Goal: Task Accomplishment & Management: Use online tool/utility

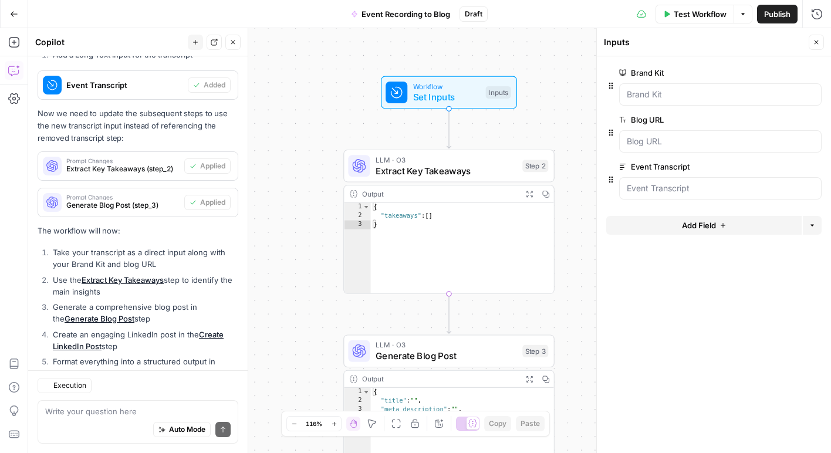
scroll to position [1483, 0]
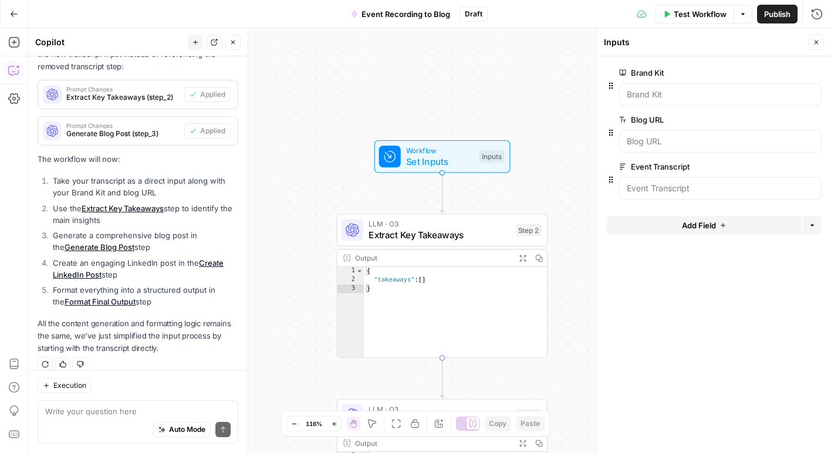
click at [444, 158] on span "Set Inputs" at bounding box center [440, 161] width 68 height 14
click at [675, 184] on Transcript "Event Transcript" at bounding box center [720, 189] width 187 height 12
click at [789, 167] on span "edit field" at bounding box center [778, 166] width 26 height 9
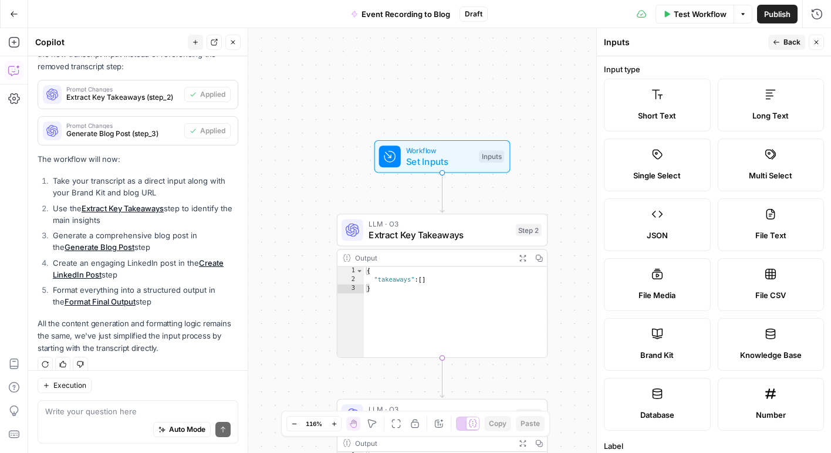
click at [767, 104] on label "Long Text" at bounding box center [771, 105] width 107 height 53
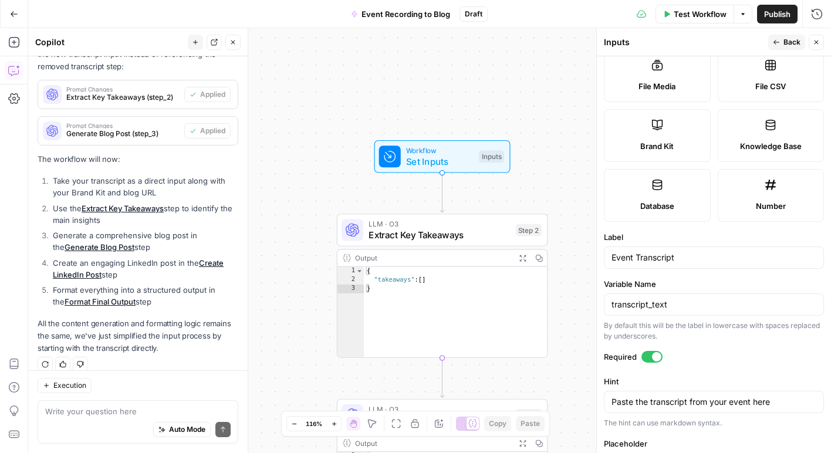
scroll to position [340, 0]
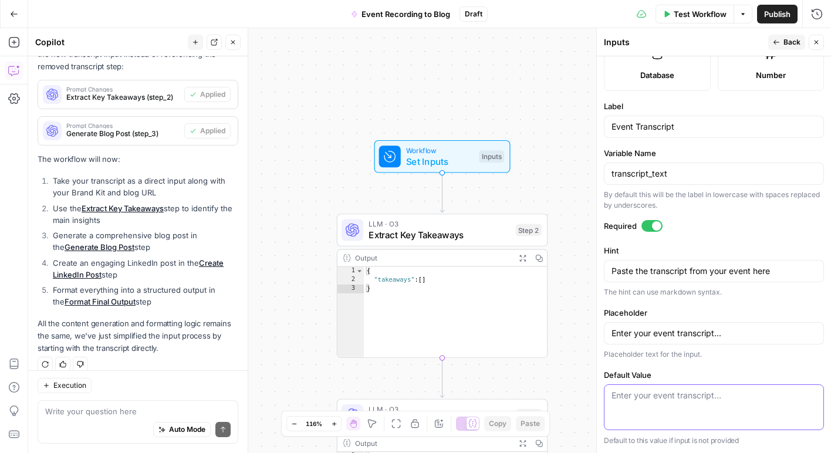
click at [664, 396] on textarea "Default Value" at bounding box center [714, 396] width 205 height 12
paste textarea "Thank thanks for joining us today G. This is our first and thanks everyone else…"
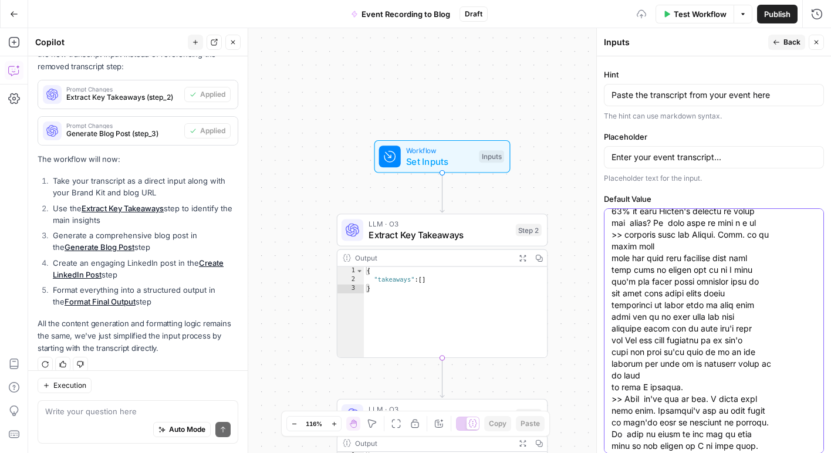
scroll to position [16129, 0]
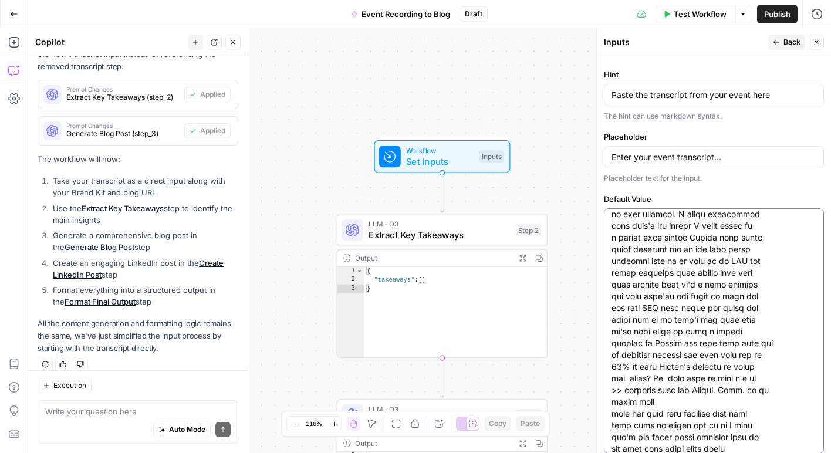
type textarea "Thank thanks for joining us today G. This is our first and thanks everyone else…"
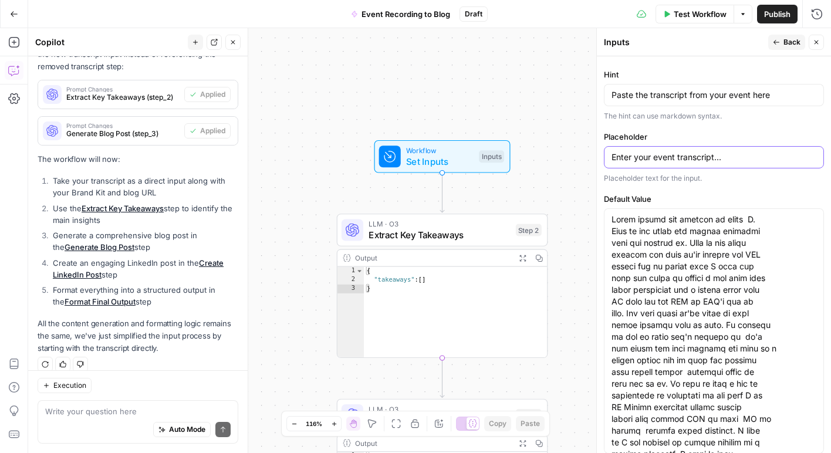
click at [705, 163] on input "Enter your event transcript..." at bounding box center [714, 157] width 205 height 12
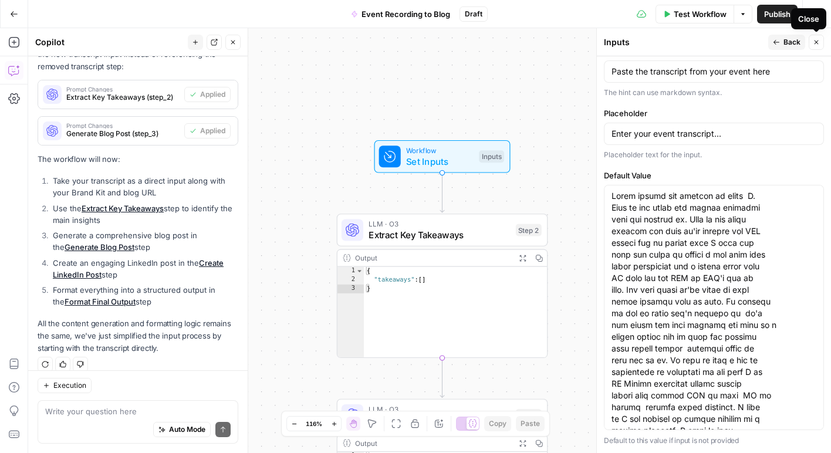
click at [810, 45] on button "Close" at bounding box center [816, 42] width 15 height 15
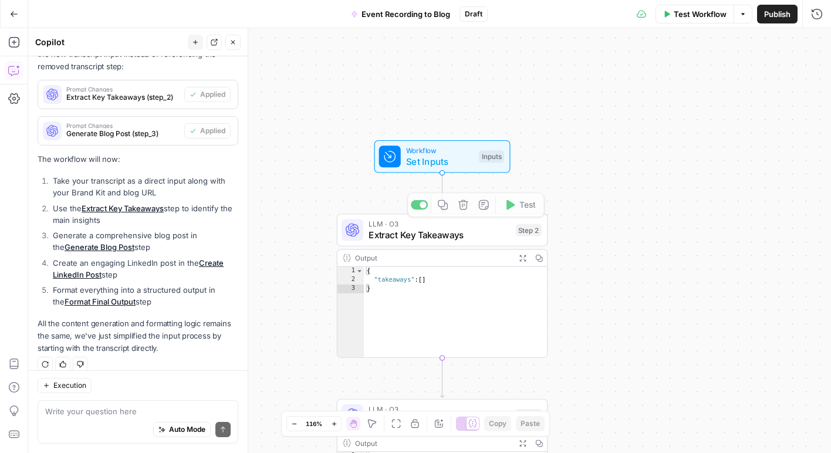
click at [448, 164] on span "Set Inputs" at bounding box center [440, 161] width 68 height 14
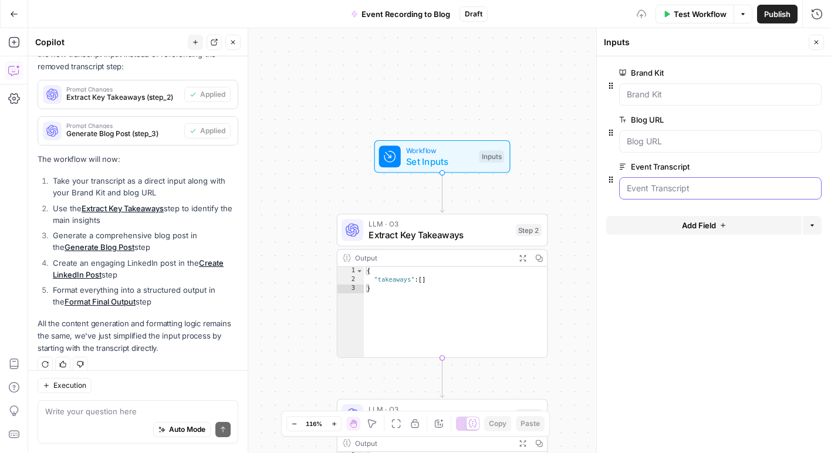
click at [678, 191] on Transcript "Event Transcript" at bounding box center [720, 189] width 187 height 12
click at [794, 166] on icon "button" at bounding box center [797, 167] width 6 height 6
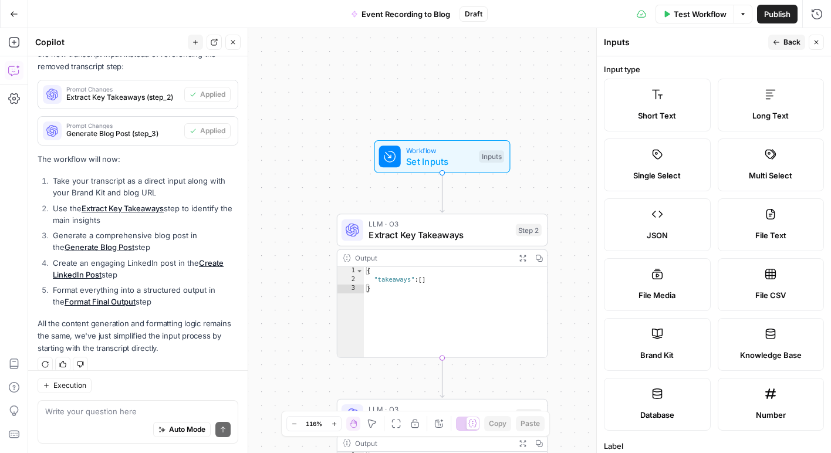
click at [784, 46] on span "Back" at bounding box center [792, 42] width 17 height 11
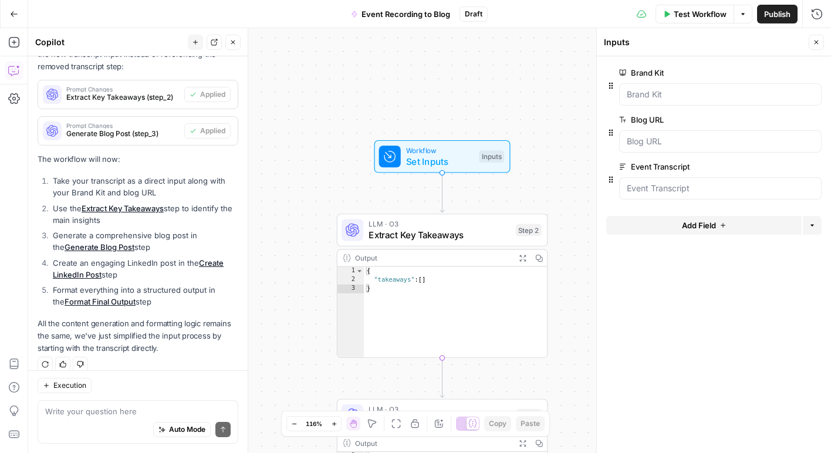
click at [791, 68] on button "edit field" at bounding box center [782, 73] width 45 height 14
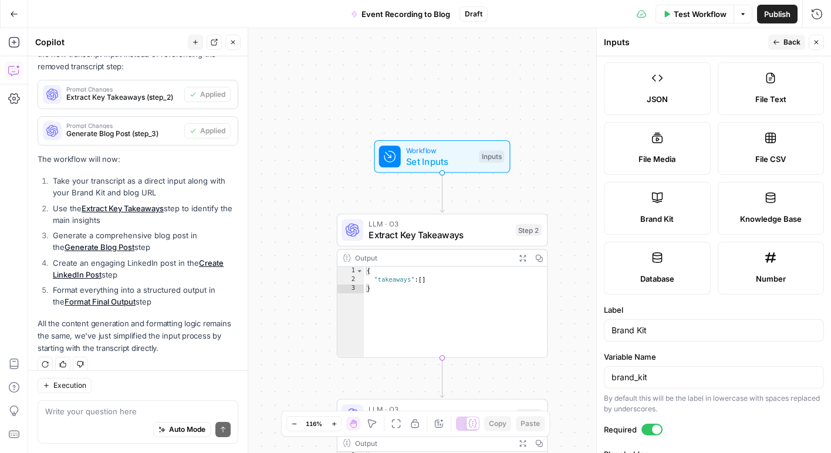
scroll to position [191, 0]
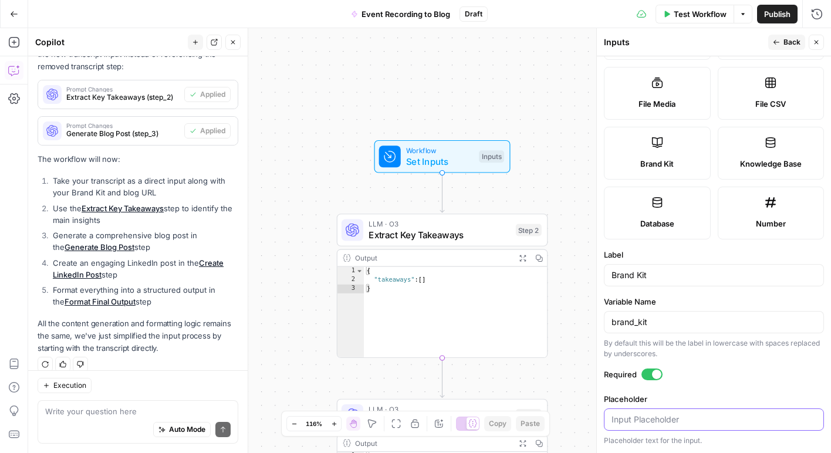
click at [655, 416] on input "Placeholder" at bounding box center [714, 420] width 205 height 12
click at [694, 389] on form "Input type Short Text Long Text Single Select Multi Select JSON File Text File …" at bounding box center [714, 254] width 234 height 397
click at [791, 42] on span "Back" at bounding box center [792, 42] width 17 height 11
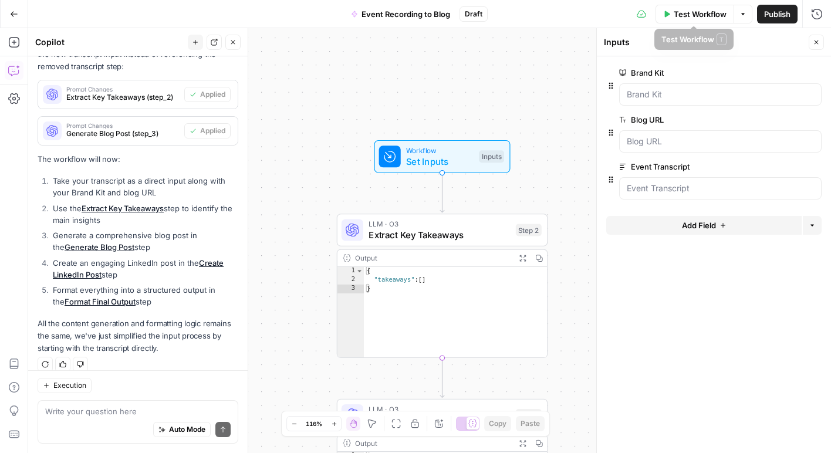
click at [820, 45] on button "Close" at bounding box center [816, 42] width 15 height 15
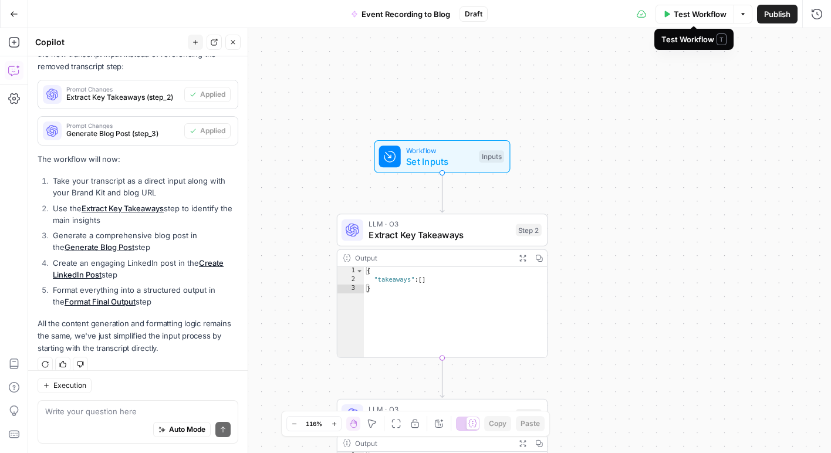
click at [705, 17] on span "Test Workflow" at bounding box center [700, 14] width 53 height 12
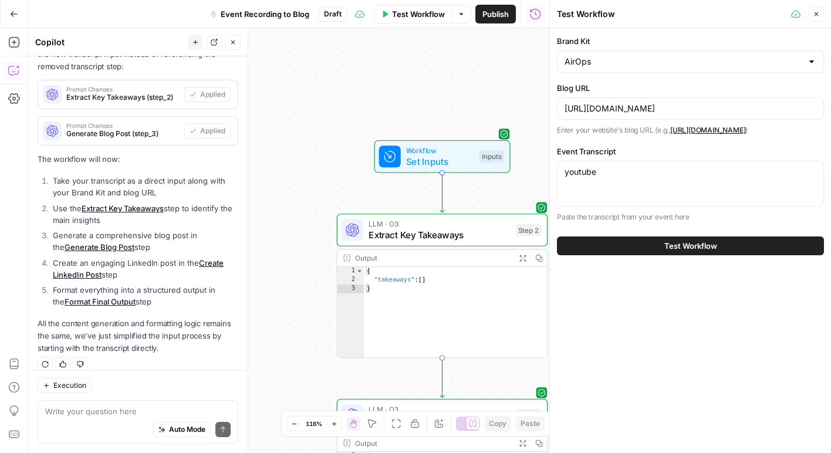
click at [666, 179] on div "youtube youtube" at bounding box center [690, 184] width 267 height 46
drag, startPoint x: 603, startPoint y: 172, endPoint x: 553, endPoint y: 173, distance: 50.5
click at [553, 173] on div "Test Workflow Close Brand Kit AirOps Blog URL https://www.airops.com/blog Enter…" at bounding box center [691, 226] width 282 height 453
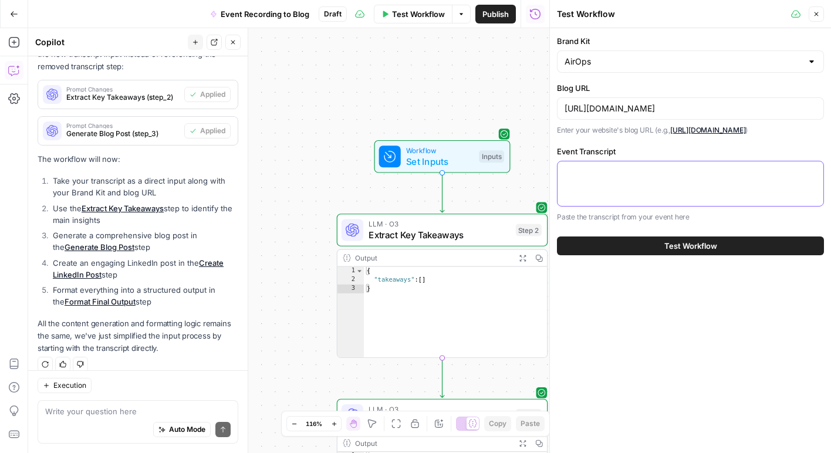
paste textarea "Thank thanks for joining us today G. This is our first and thanks everyone else…"
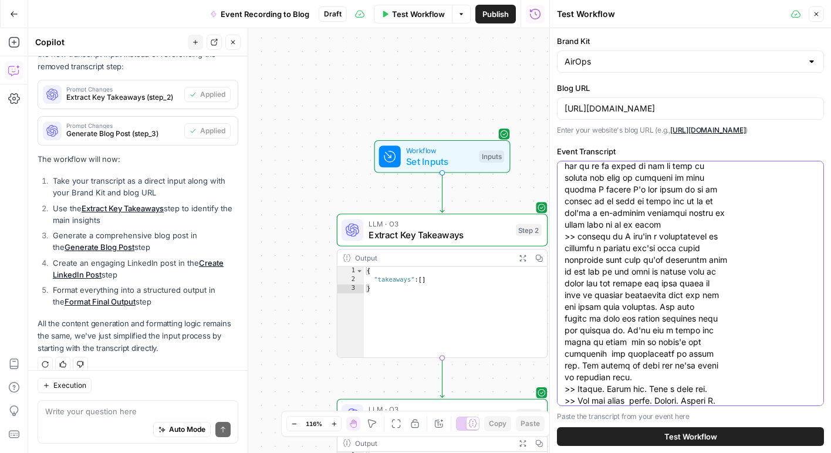
scroll to position [16864, 0]
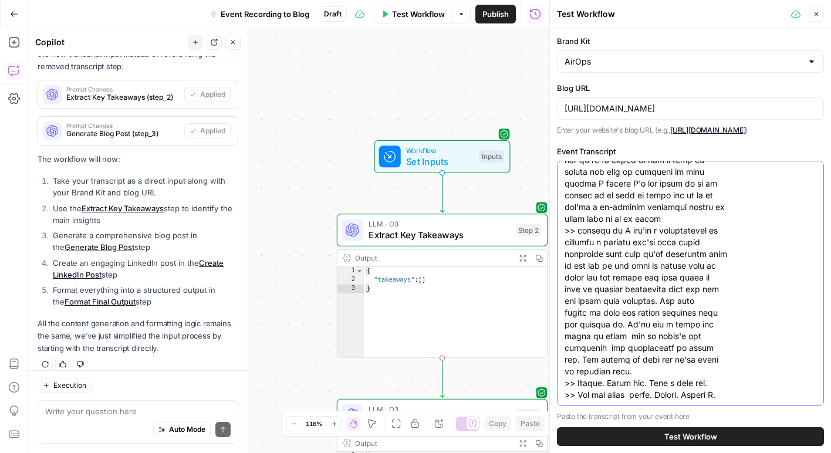
type textarea "Thank thanks for joining us today G. This is our first and thanks everyone else…"
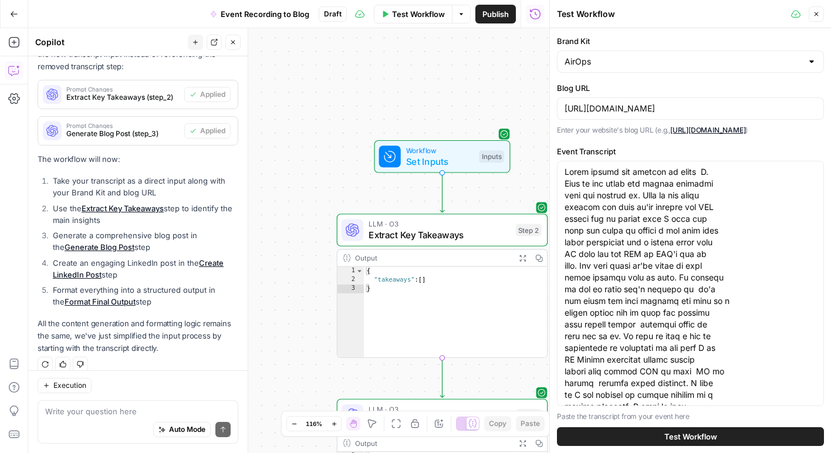
click at [651, 431] on button "Test Workflow" at bounding box center [690, 436] width 267 height 19
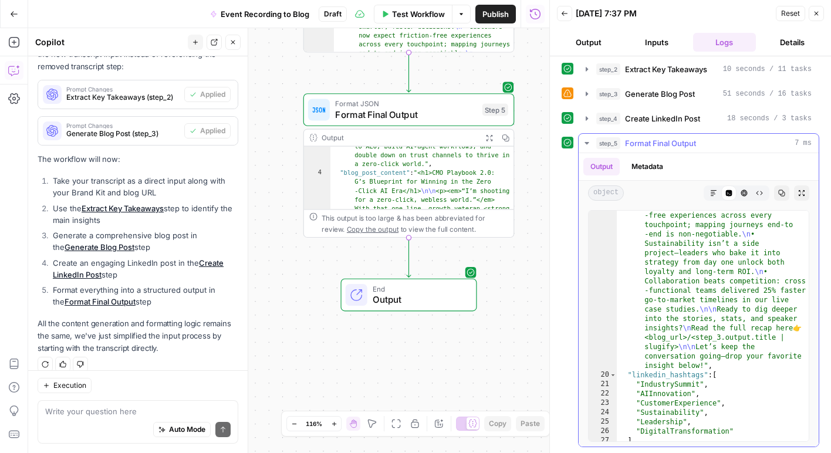
scroll to position [1945, 0]
click at [663, 342] on div ""linkedin_post" : "If the future of our industry had a soundtrack, last week’s …" at bounding box center [713, 373] width 192 height 475
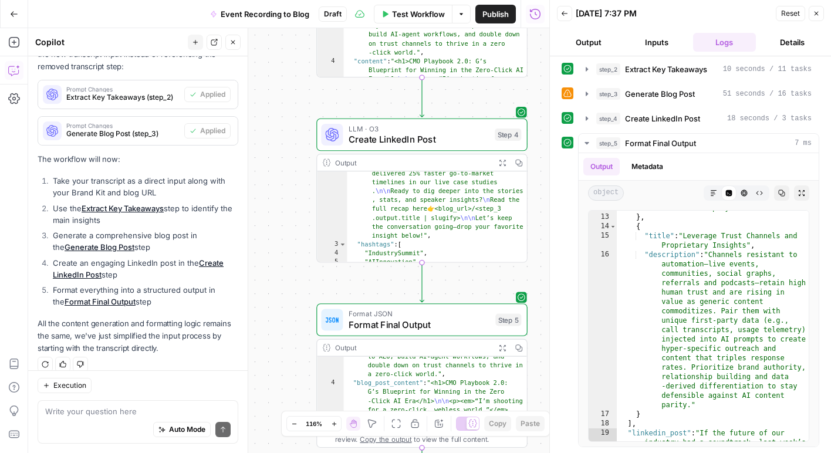
scroll to position [124, 0]
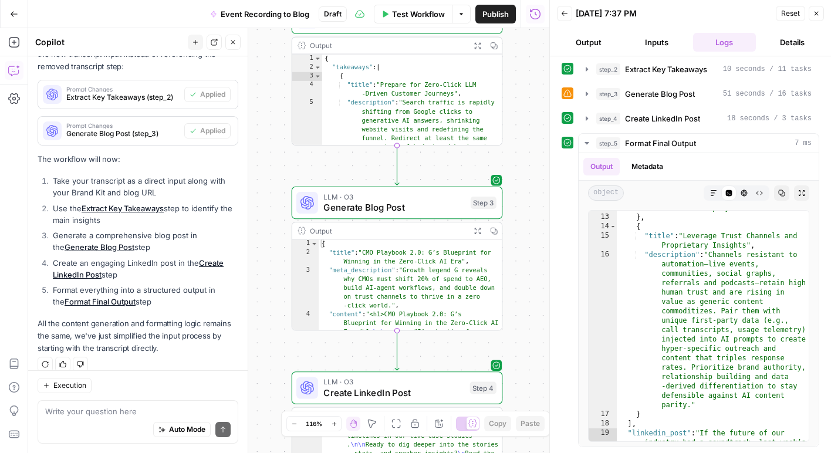
type textarea "**********"
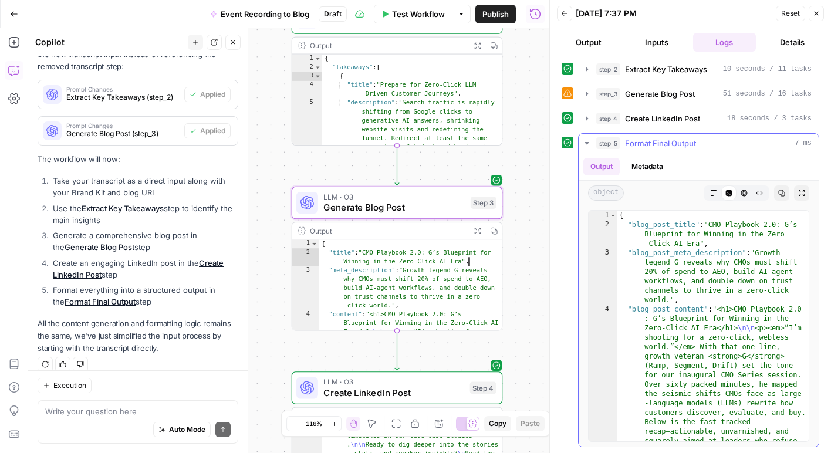
scroll to position [0, 0]
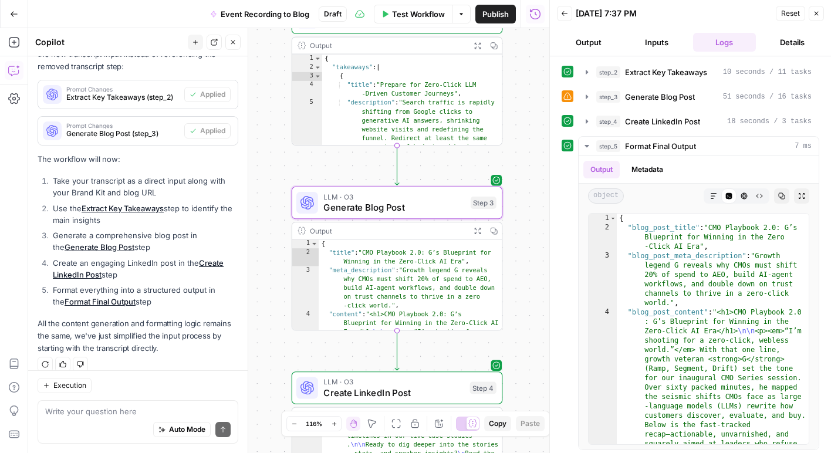
click at [277, 14] on span "Event Recording to Blog" at bounding box center [265, 14] width 89 height 12
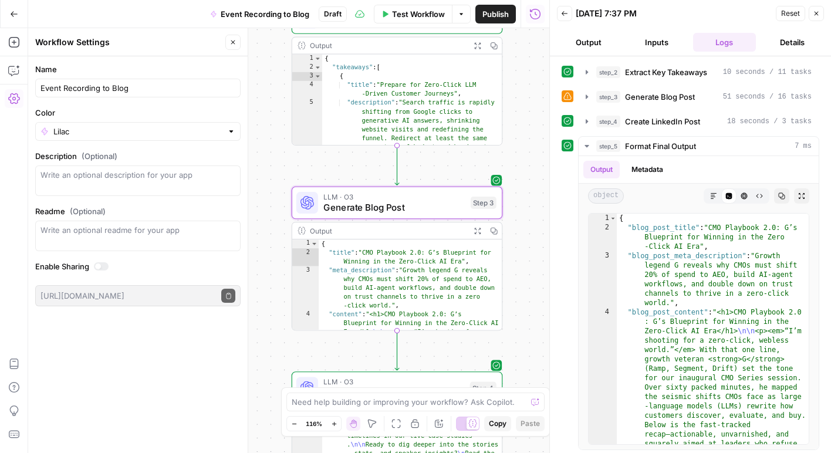
click at [267, 14] on span "Event Recording to Blog" at bounding box center [265, 14] width 89 height 12
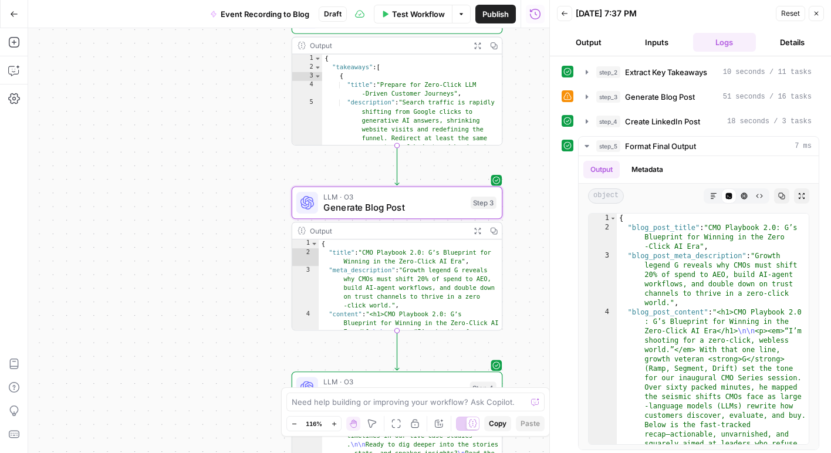
click at [260, 12] on span "Event Recording to Blog" at bounding box center [265, 14] width 89 height 12
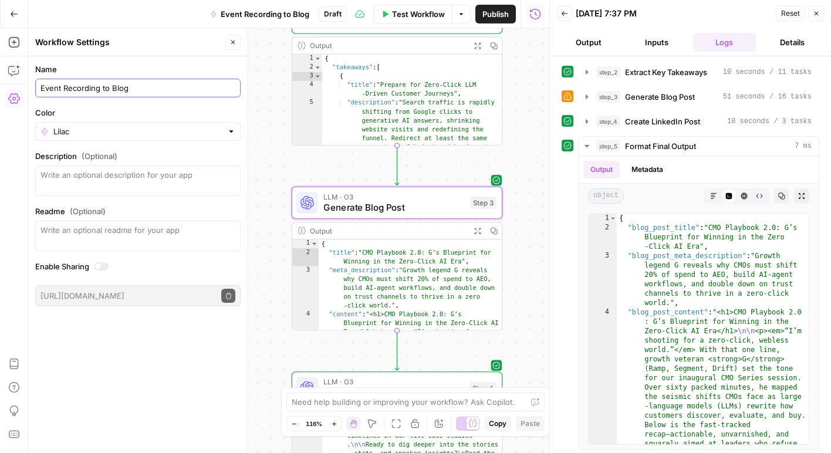
click at [98, 89] on input "Event Recording to Blog" at bounding box center [138, 88] width 195 height 12
click at [129, 90] on input "Event transcript to Blog" at bounding box center [138, 88] width 195 height 12
type input "Event transcript to content"
click at [274, 84] on div "Workflow Set Inputs Inputs LLM · O3 Extract Key Takeaways Step 2 Output Expand …" at bounding box center [288, 240] width 521 height 425
click at [430, 198] on span "LLM · O3" at bounding box center [395, 196] width 142 height 11
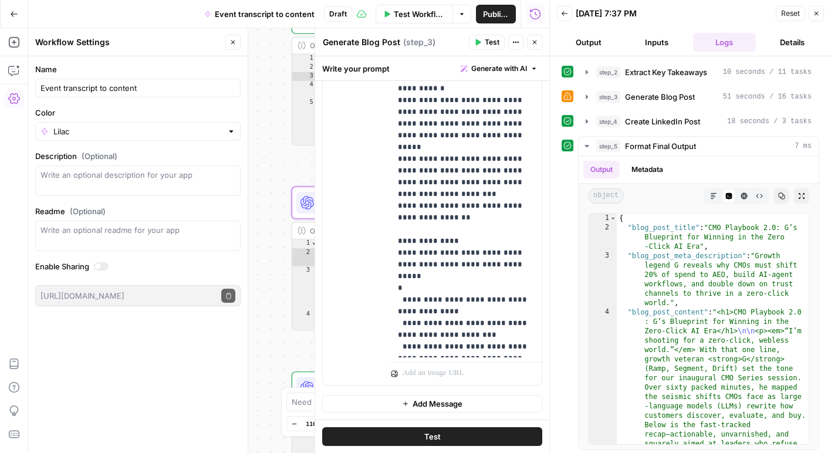
scroll to position [477, 0]
click at [16, 18] on button "Go Back" at bounding box center [14, 14] width 21 height 21
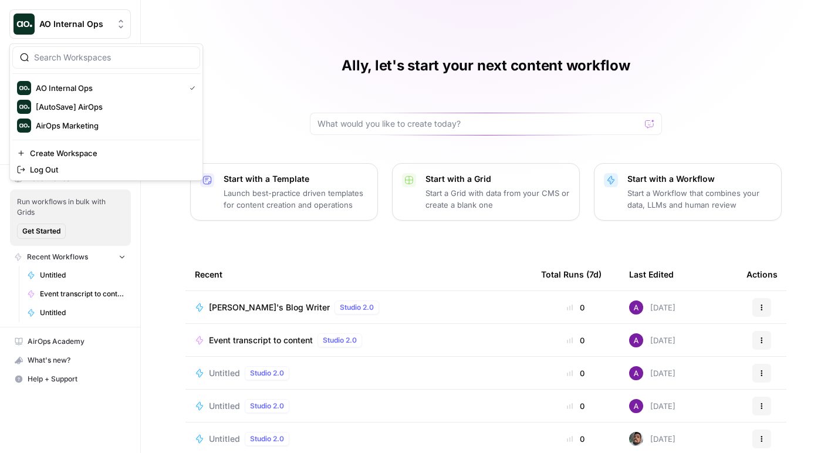
click at [97, 21] on span "AO Internal Ops" at bounding box center [74, 24] width 71 height 12
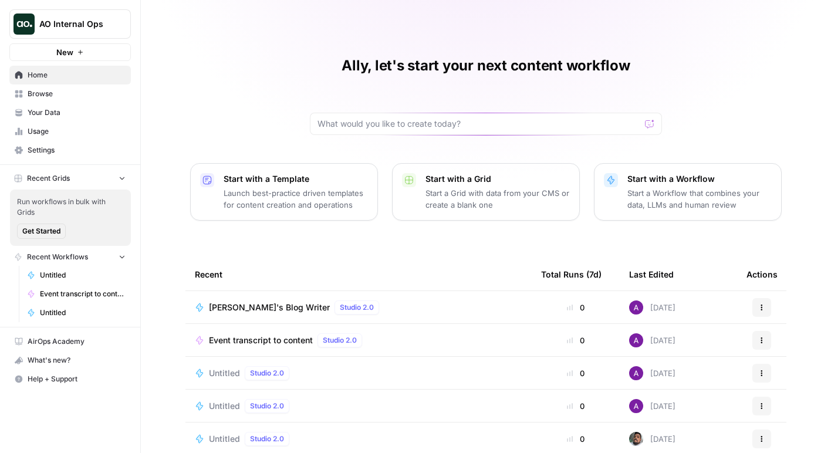
click at [90, 48] on button "New" at bounding box center [70, 52] width 122 height 18
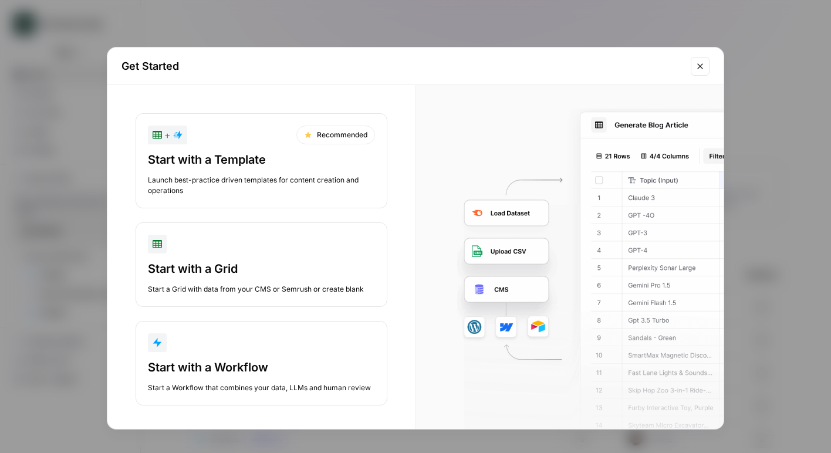
scroll to position [5, 0]
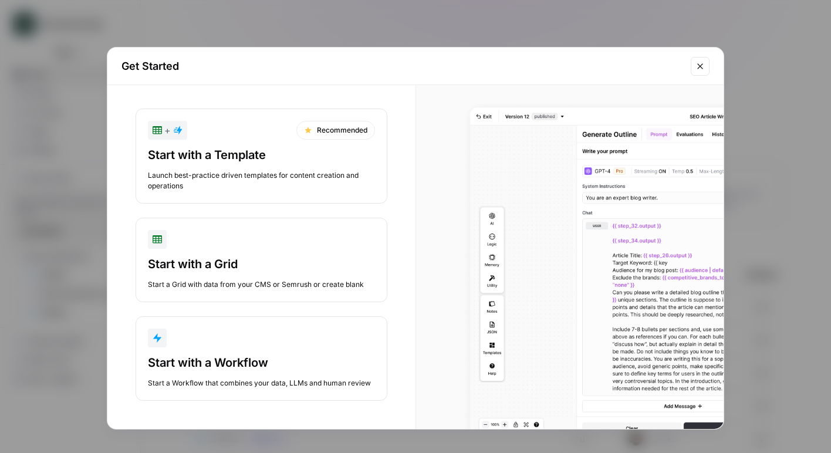
click at [198, 362] on div "Start with a Workflow" at bounding box center [261, 363] width 227 height 16
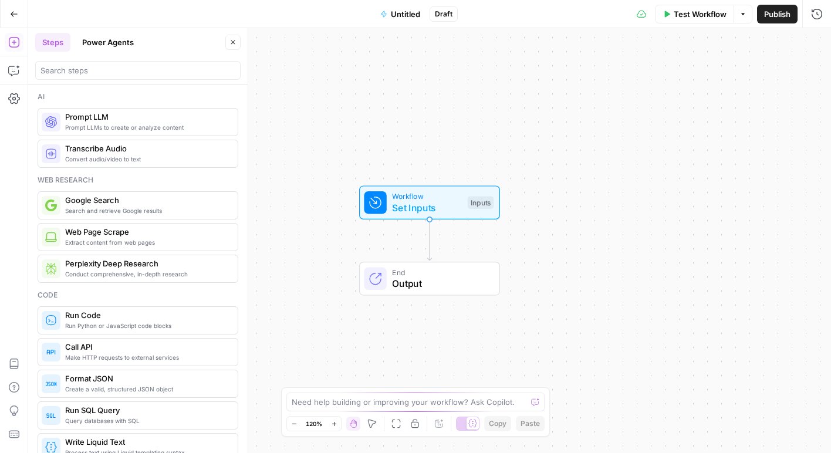
click at [18, 15] on button "Go Back" at bounding box center [14, 14] width 21 height 21
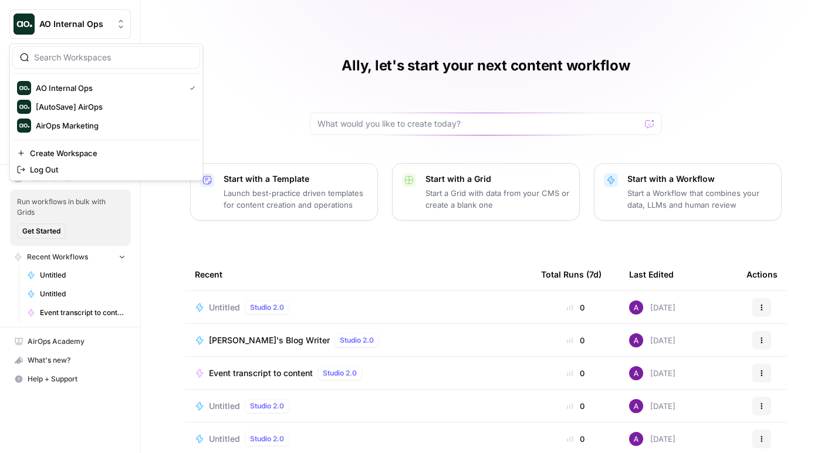
click at [121, 23] on icon "Workspace: AO Internal Ops" at bounding box center [121, 24] width 12 height 12
click at [74, 154] on span "Create Workspace" at bounding box center [110, 153] width 161 height 12
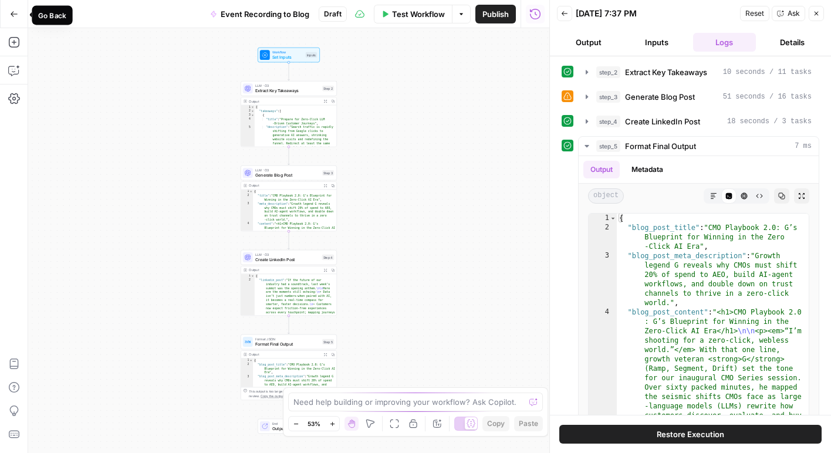
click at [14, 12] on icon "button" at bounding box center [14, 14] width 8 height 8
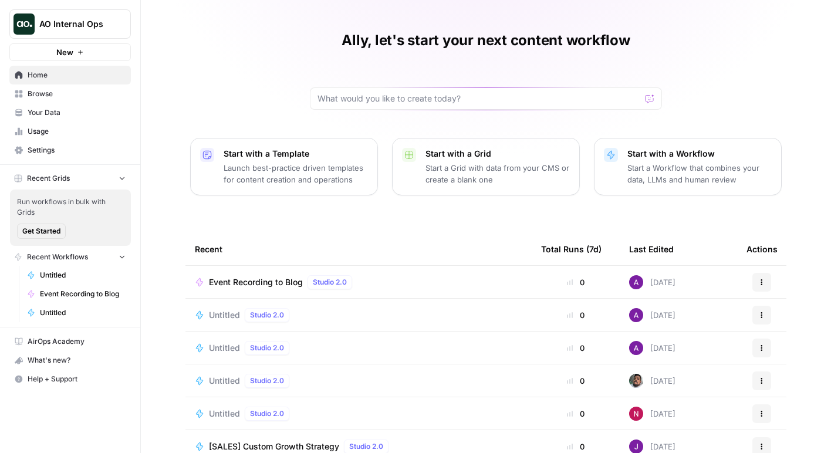
scroll to position [11, 0]
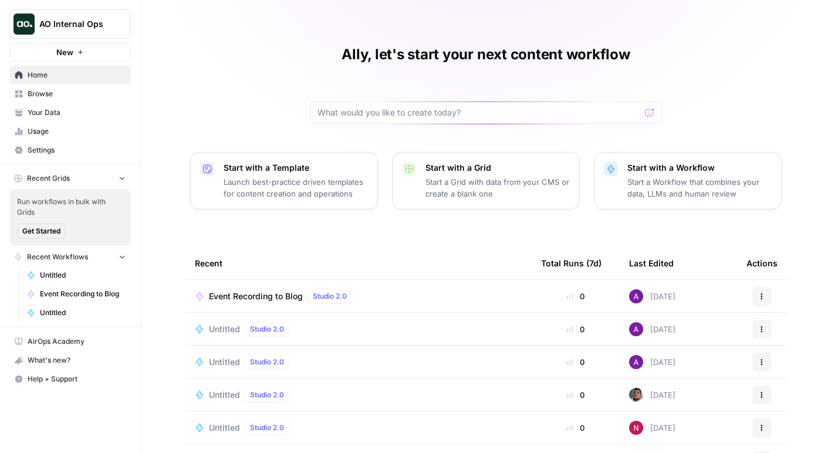
click at [76, 92] on span "Browse" at bounding box center [77, 94] width 98 height 11
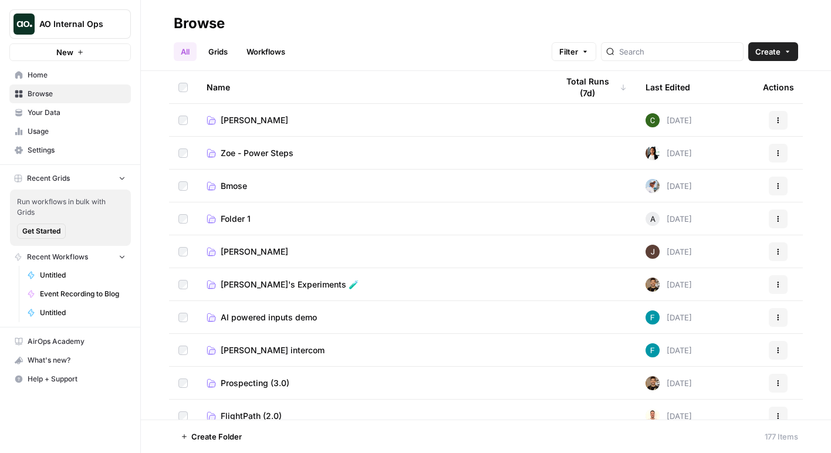
click at [273, 54] on link "Workflows" at bounding box center [266, 51] width 53 height 19
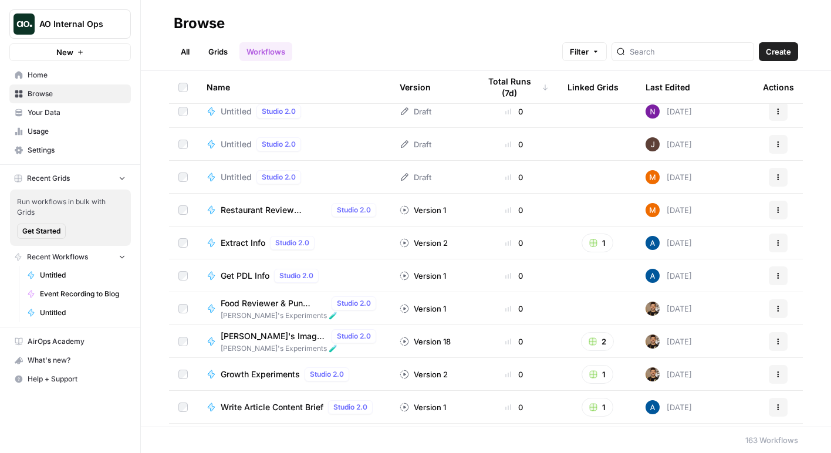
scroll to position [456, 0]
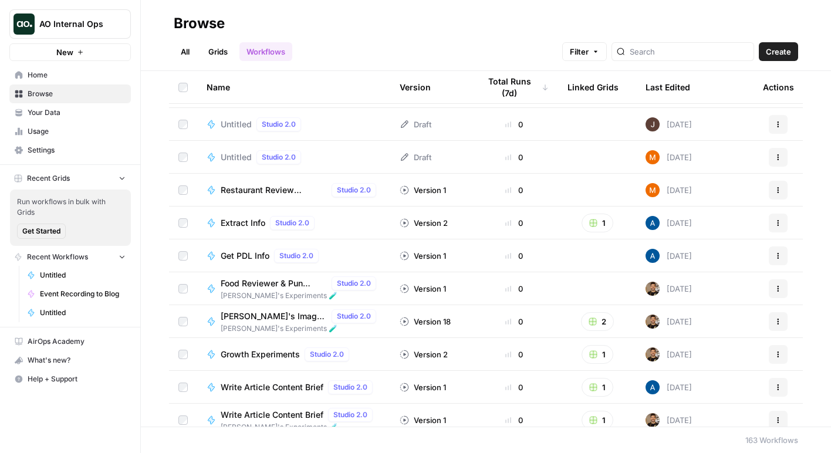
click at [296, 197] on td "Restaurant Review Sentiment Analyzer Studio 2.0" at bounding box center [293, 190] width 193 height 32
click at [288, 190] on span "Restaurant Review Sentiment Analyzer" at bounding box center [274, 190] width 106 height 12
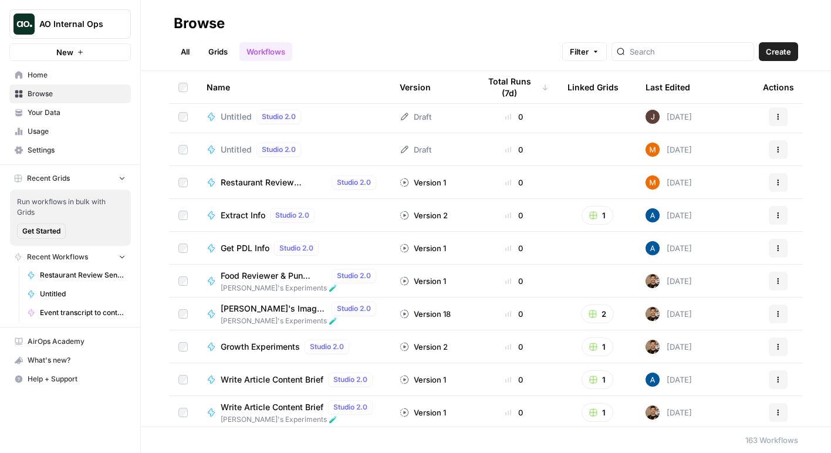
scroll to position [479, 0]
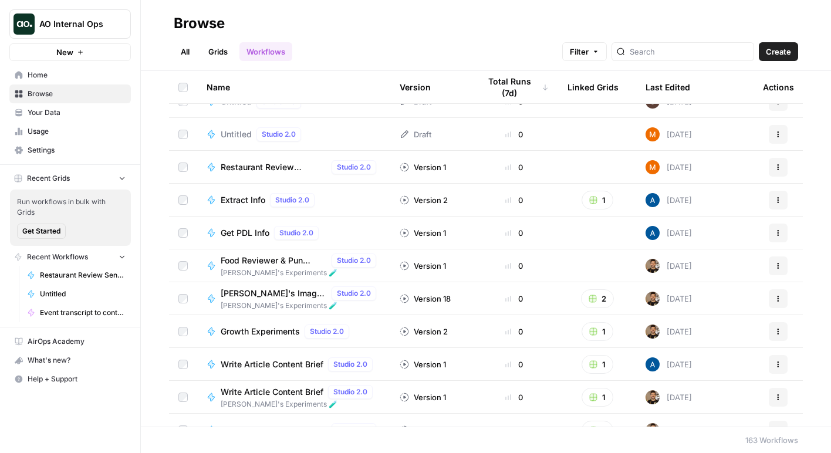
click at [246, 268] on span "Steven's Experiments 🧪" at bounding box center [301, 273] width 160 height 11
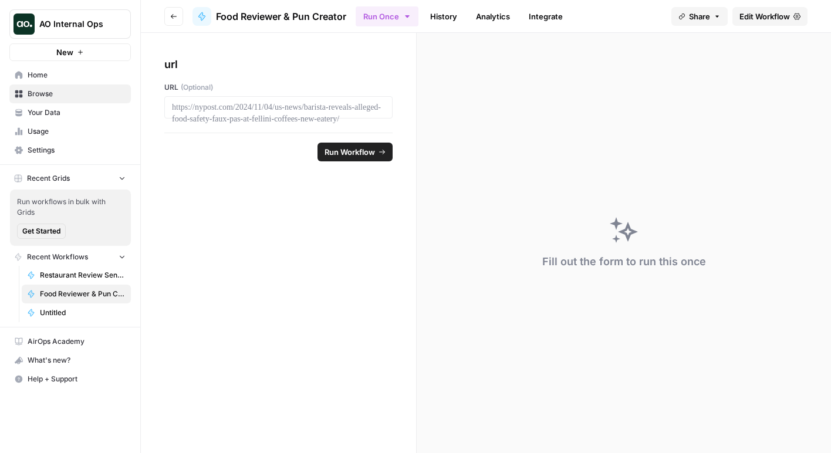
click at [179, 21] on button "Go back" at bounding box center [173, 16] width 19 height 19
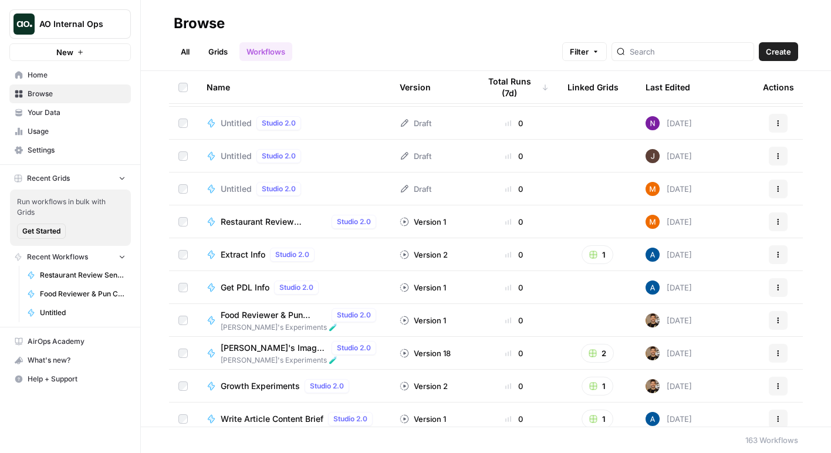
scroll to position [429, 0]
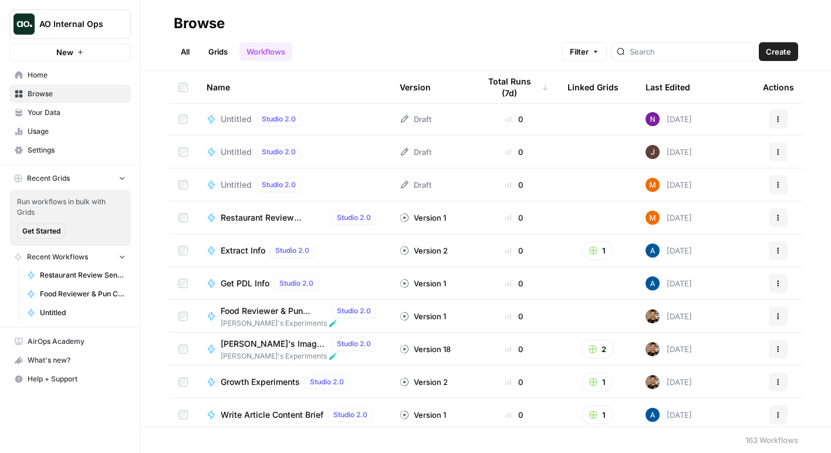
click at [245, 218] on span "Restaurant Review Sentiment Analyzer" at bounding box center [274, 218] width 106 height 12
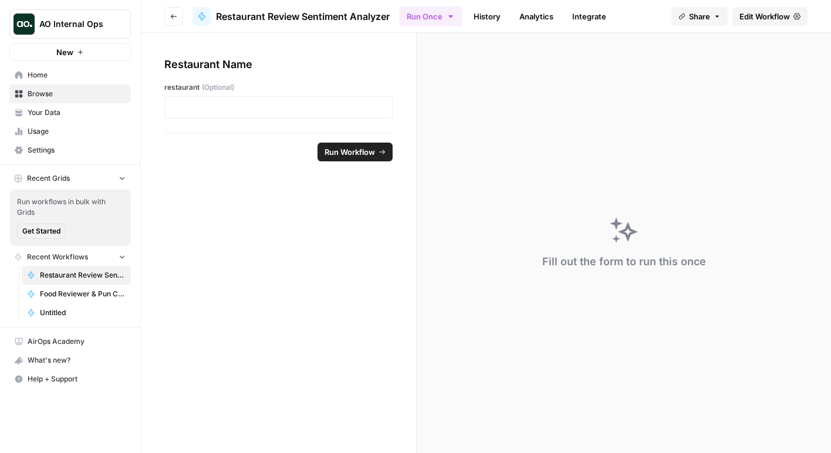
click at [169, 16] on button "Go back" at bounding box center [173, 16] width 19 height 19
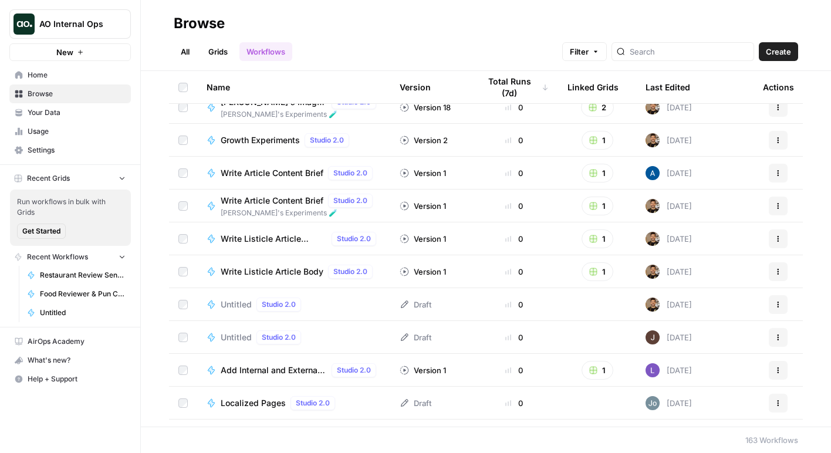
scroll to position [671, 0]
click at [277, 204] on span "Write Article Content Brief" at bounding box center [272, 200] width 103 height 12
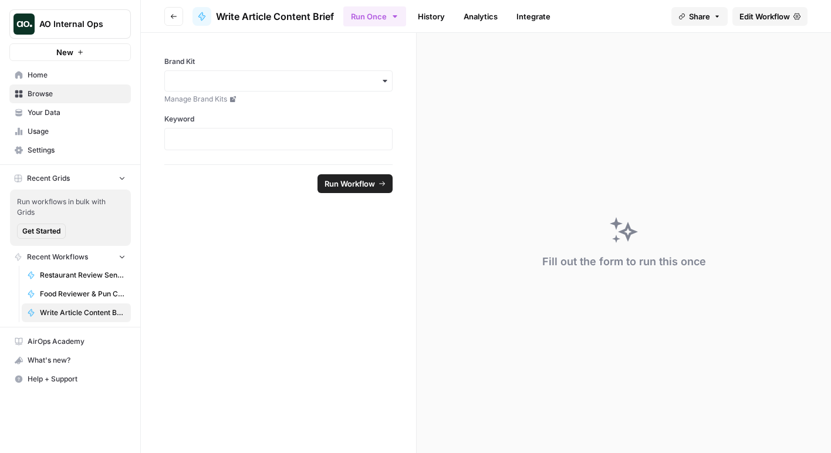
click at [175, 22] on button "Go back" at bounding box center [173, 16] width 19 height 19
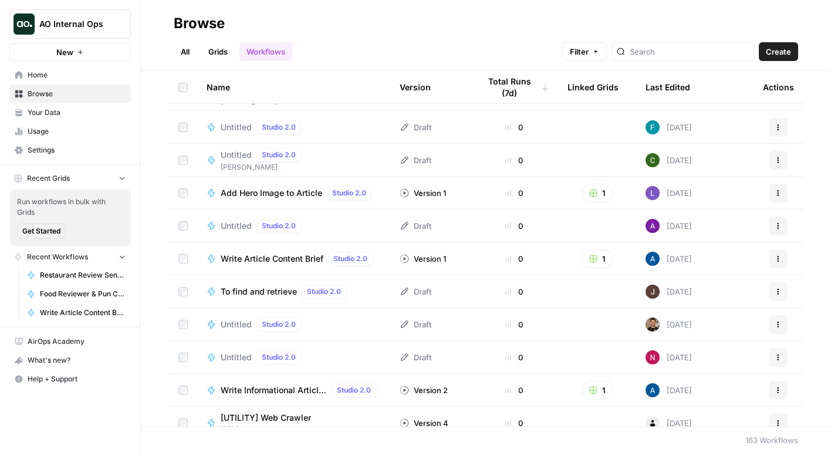
scroll to position [1212, 0]
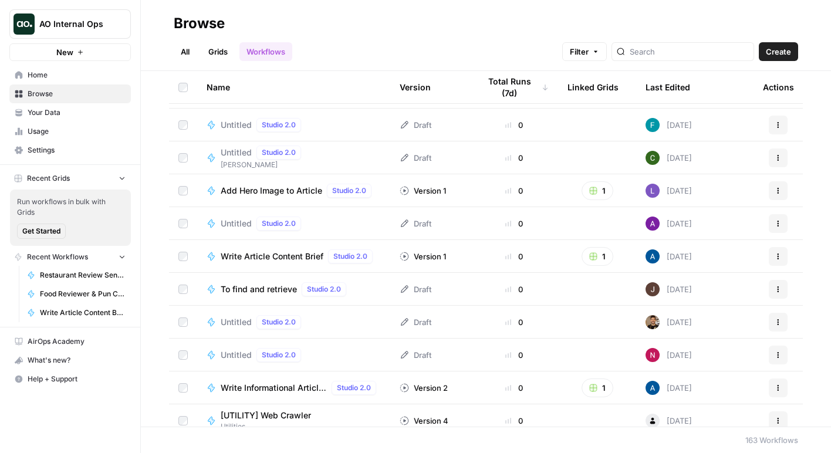
click at [269, 195] on span "Add Hero Image to Article" at bounding box center [272, 191] width 102 height 12
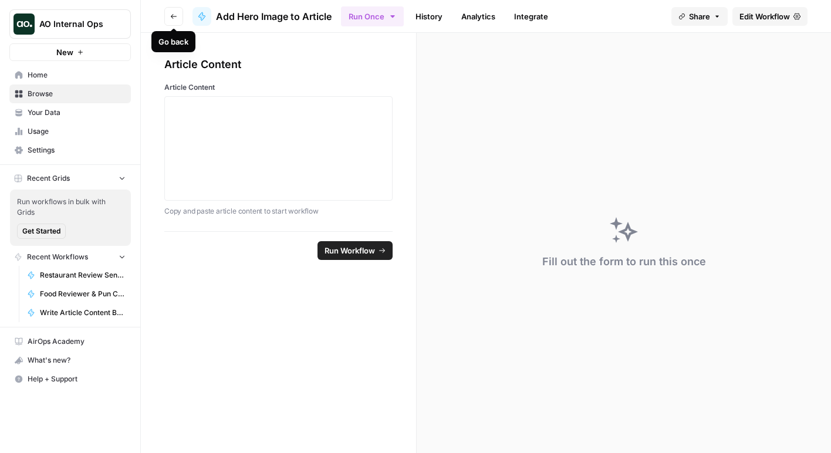
click at [173, 15] on icon "button" at bounding box center [173, 16] width 7 height 7
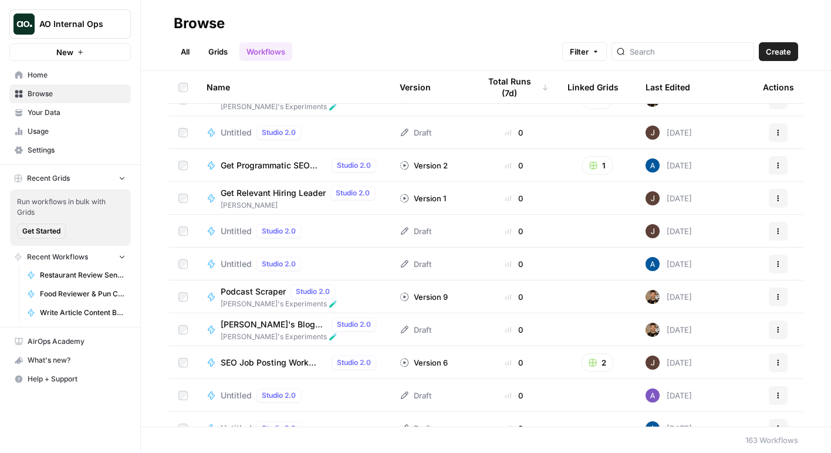
scroll to position [2492, 0]
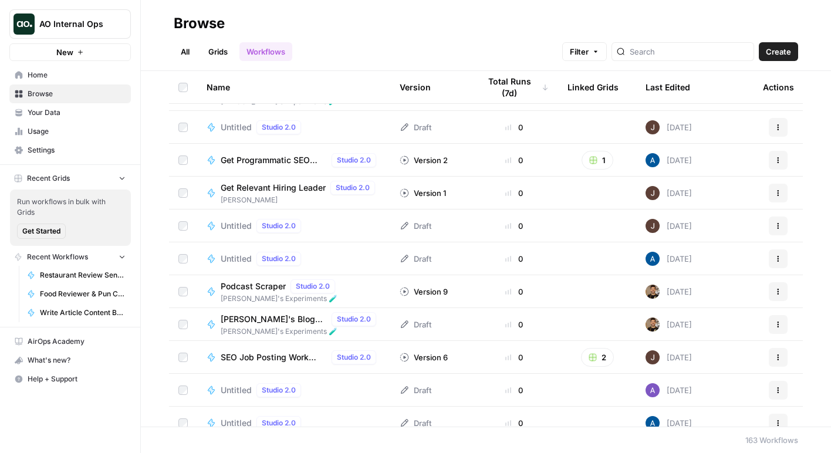
click at [275, 316] on span "[PERSON_NAME]'s Blog Writer" at bounding box center [274, 320] width 106 height 12
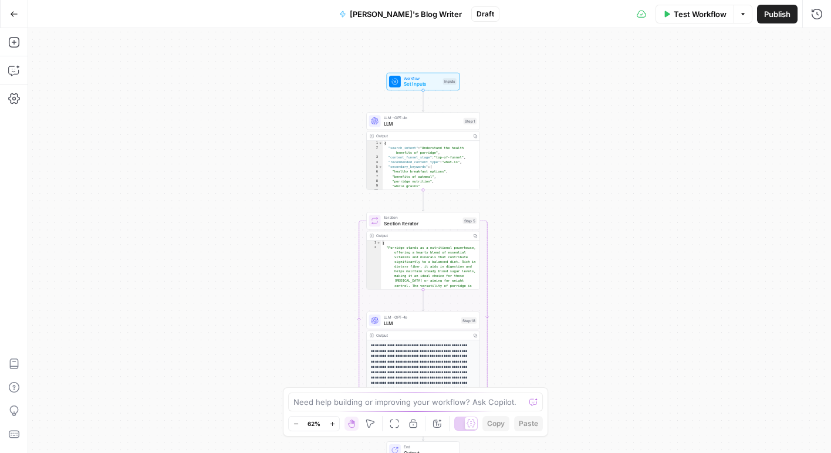
drag, startPoint x: 275, startPoint y: 316, endPoint x: 268, endPoint y: 341, distance: 25.6
click at [268, 341] on div "Workflow Set Inputs Inputs LLM · GPT-4o LLM Step 1 Output Copy 1 2 3 4 5 6 7 8 …" at bounding box center [429, 240] width 803 height 425
click at [413, 80] on span "Set Inputs" at bounding box center [421, 83] width 36 height 7
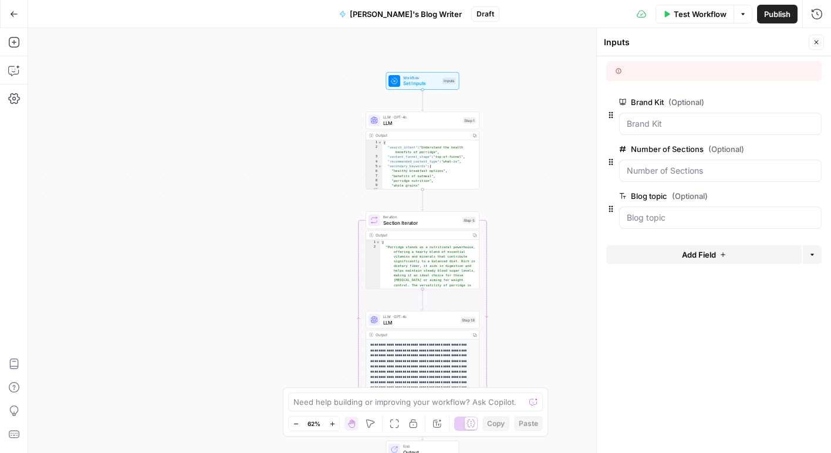
click at [446, 123] on span "LLM" at bounding box center [421, 122] width 77 height 7
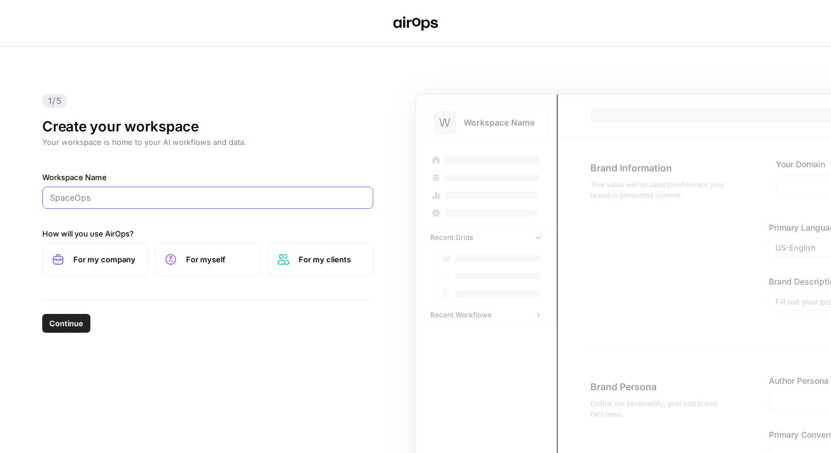
click at [180, 195] on input "Workspace Name" at bounding box center [208, 198] width 316 height 12
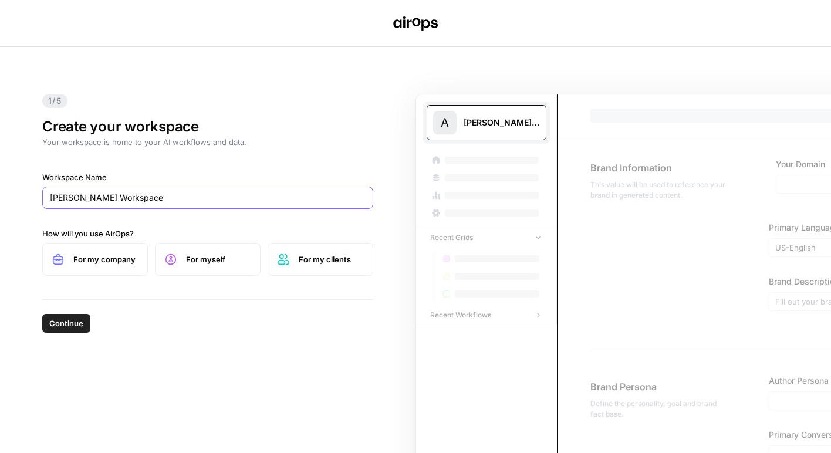
type input "[PERSON_NAME] Workspace"
click at [188, 257] on span "For myself" at bounding box center [218, 260] width 65 height 12
click at [87, 315] on button "Continue" at bounding box center [66, 323] width 48 height 19
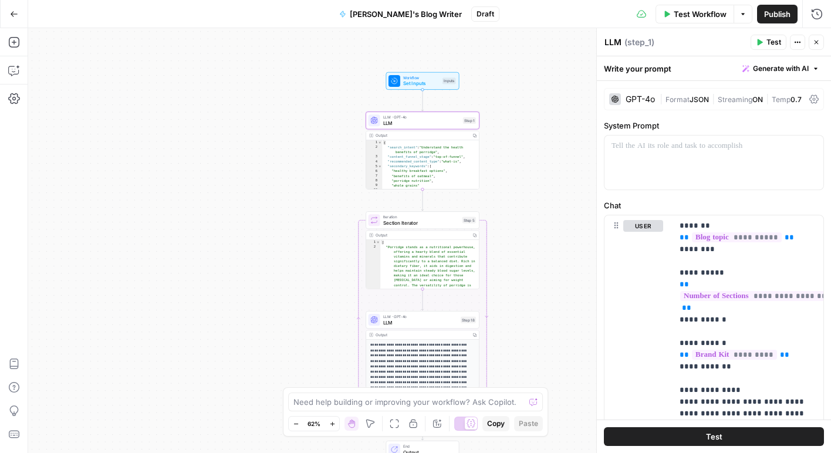
click at [15, 16] on icon "button" at bounding box center [14, 14] width 8 height 8
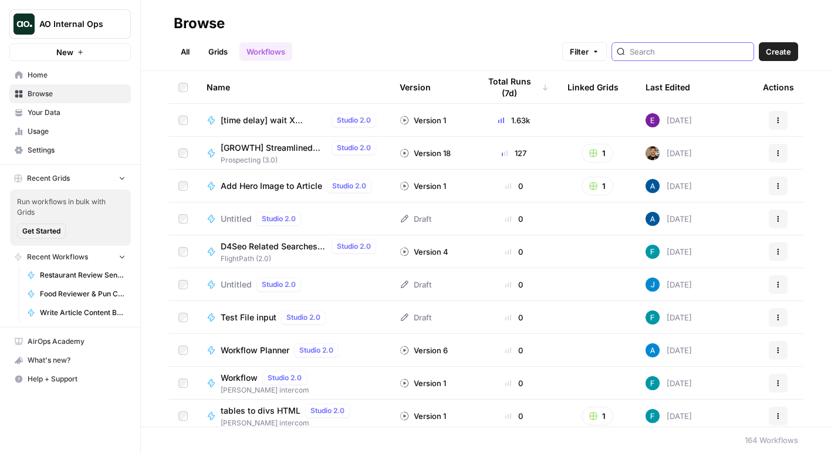
click at [669, 55] on input "search" at bounding box center [689, 52] width 119 height 12
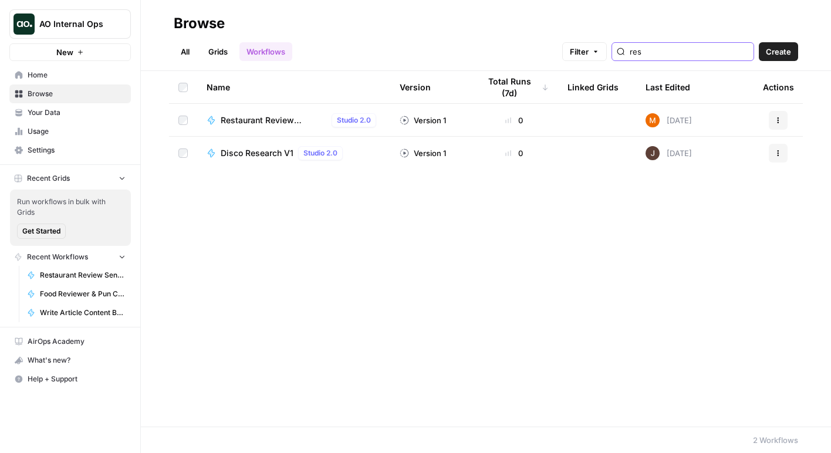
type input "res"
click at [273, 120] on span "Restaurant Review Sentiment Analyzer" at bounding box center [274, 120] width 106 height 12
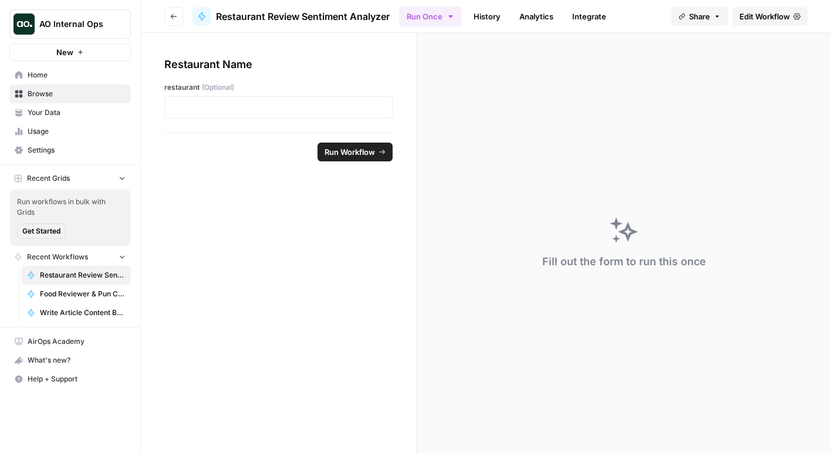
click at [373, 153] on span "Run Workflow" at bounding box center [350, 152] width 50 height 12
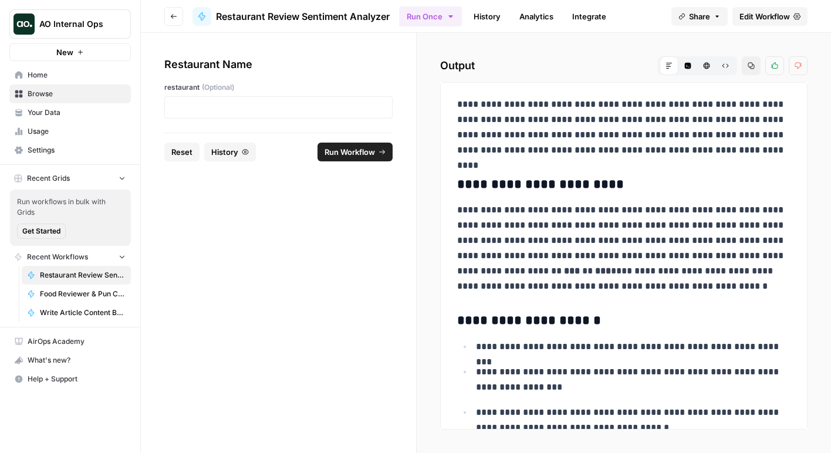
click at [741, 17] on span "Edit Workflow" at bounding box center [765, 17] width 50 height 12
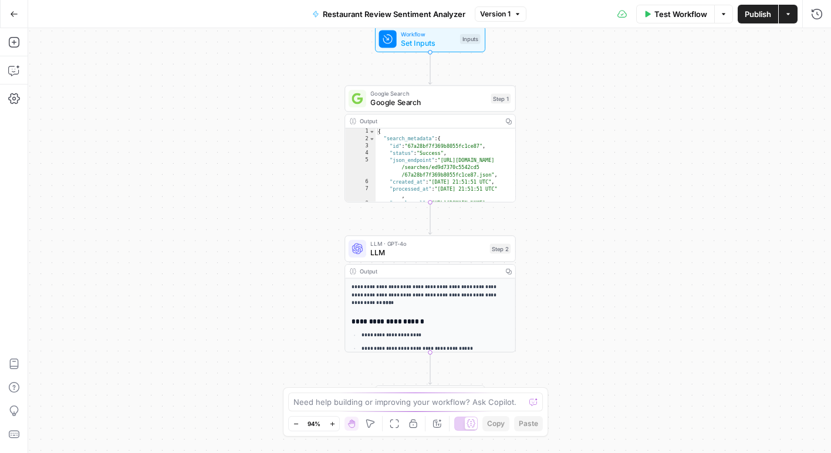
drag, startPoint x: 599, startPoint y: 191, endPoint x: 600, endPoint y: 169, distance: 21.7
click at [600, 169] on div "**********" at bounding box center [429, 240] width 803 height 425
click at [445, 47] on span "Set Inputs" at bounding box center [428, 43] width 55 height 11
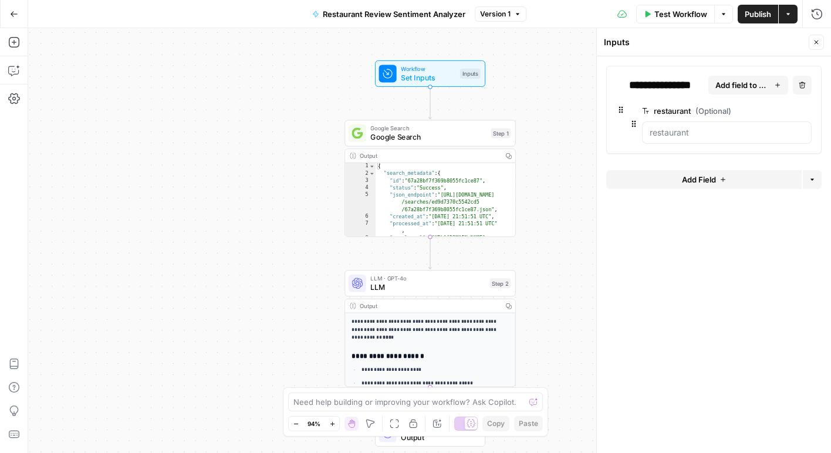
drag, startPoint x: 564, startPoint y: 152, endPoint x: 564, endPoint y: 187, distance: 34.6
click at [564, 187] on div "**********" at bounding box center [429, 240] width 803 height 425
click at [464, 137] on span "Google Search" at bounding box center [429, 137] width 116 height 11
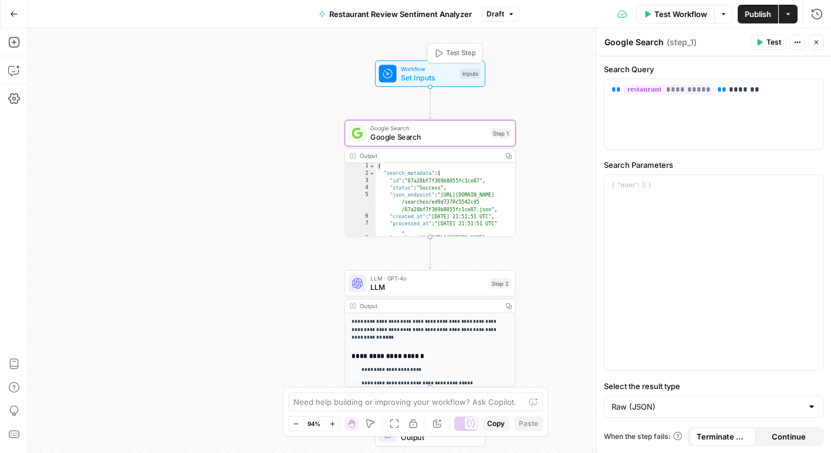
click at [445, 80] on span "Set Inputs" at bounding box center [428, 77] width 55 height 11
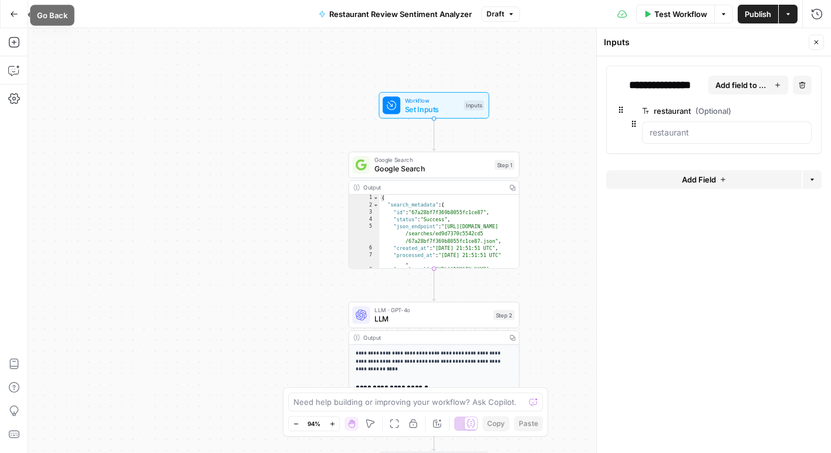
click at [14, 17] on icon "button" at bounding box center [14, 14] width 8 height 8
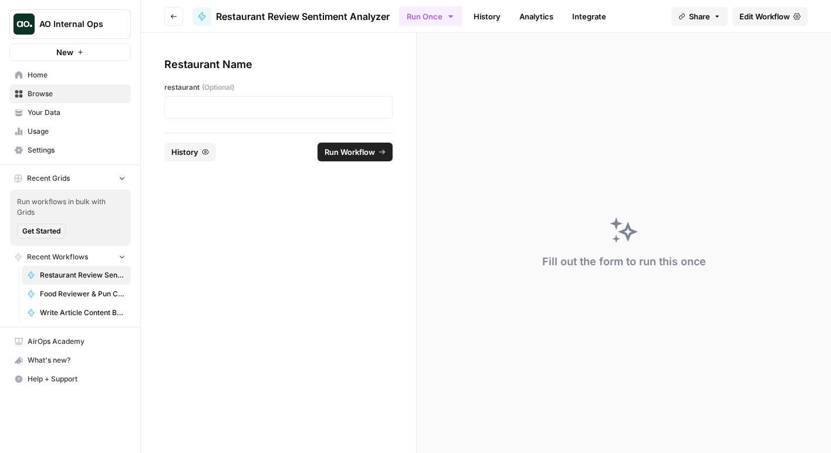
click at [173, 11] on button "Go back" at bounding box center [173, 16] width 19 height 19
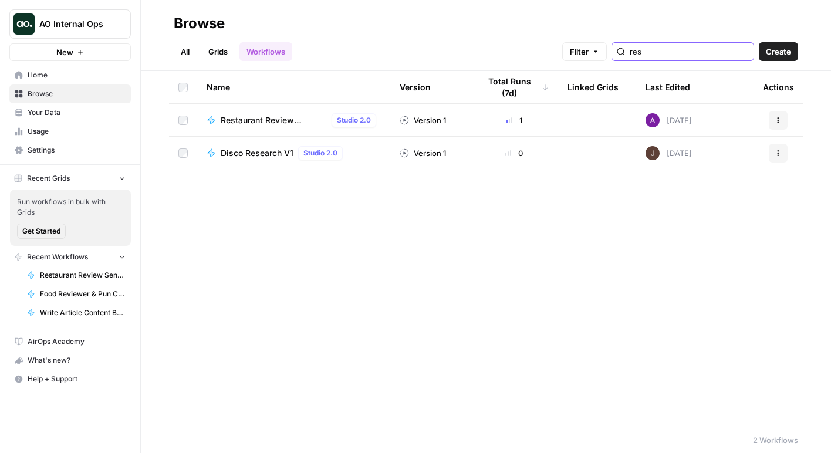
click at [684, 54] on input "res" at bounding box center [689, 52] width 119 height 12
type input "r"
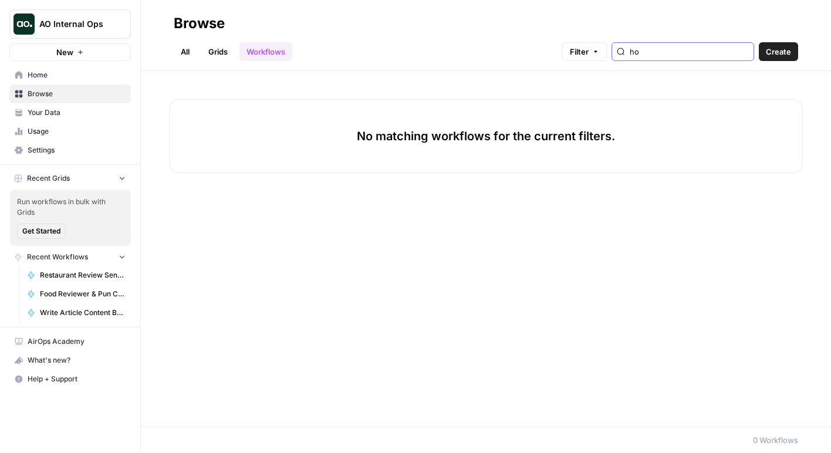
type input "h"
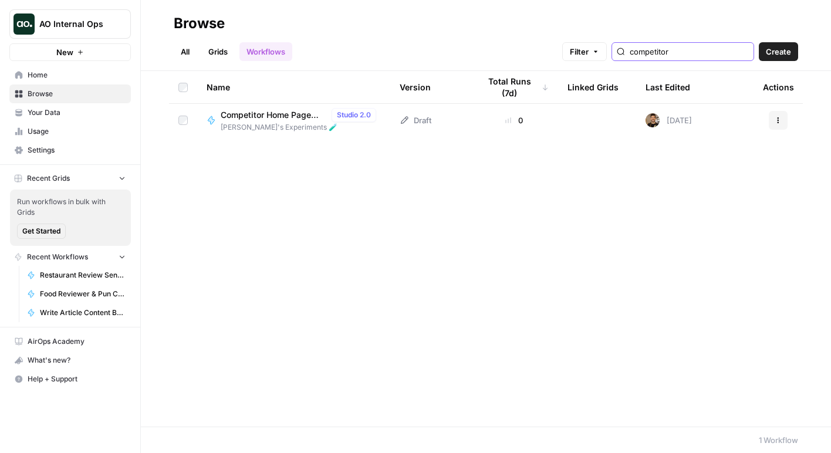
type input "competitor"
click at [264, 116] on span "Competitor Home Page Analyzer" at bounding box center [274, 115] width 106 height 12
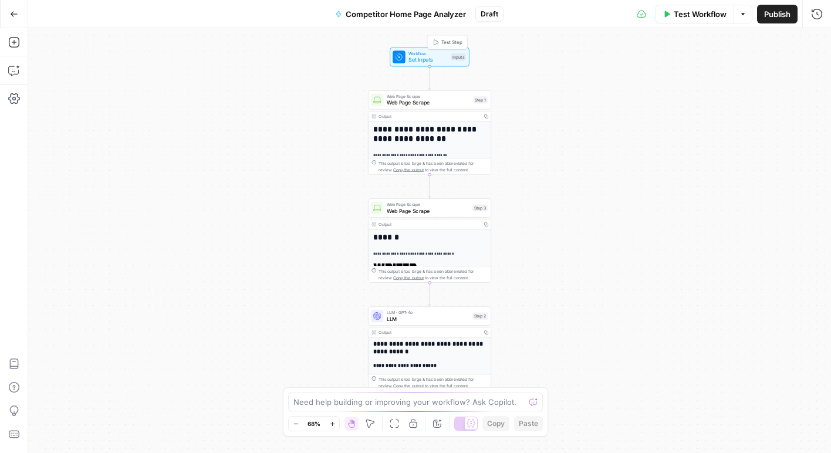
click at [429, 60] on span "Set Inputs" at bounding box center [428, 60] width 39 height 8
click at [776, 76] on span "edit field" at bounding box center [778, 72] width 26 height 9
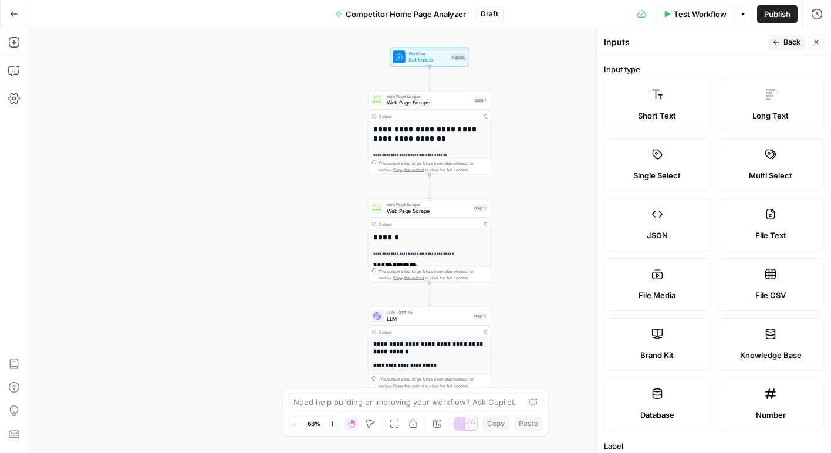
click at [823, 39] on button "Close" at bounding box center [816, 42] width 15 height 15
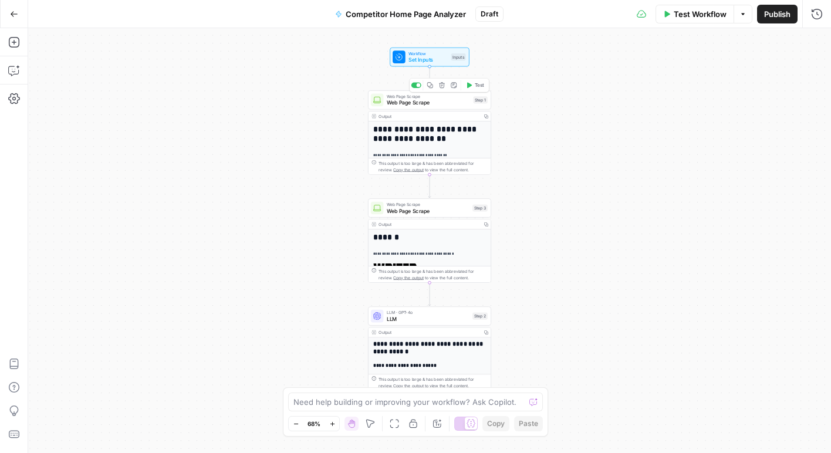
click at [443, 103] on span "Web Page Scrape" at bounding box center [428, 103] width 83 height 8
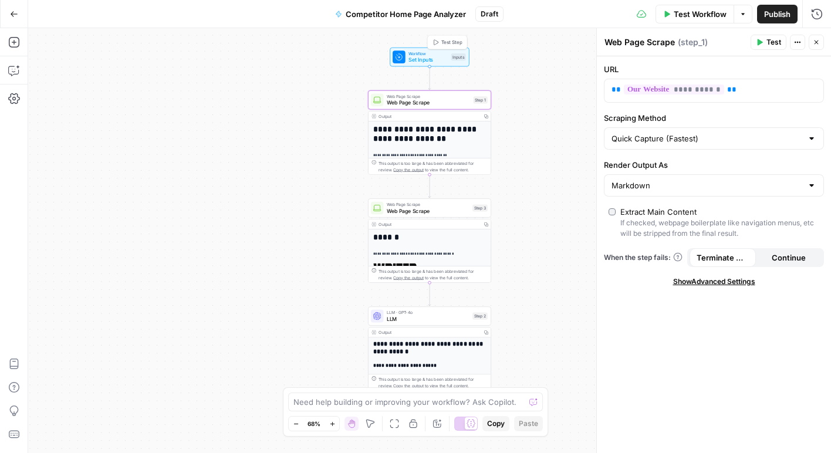
click at [439, 59] on span "Set Inputs" at bounding box center [428, 60] width 39 height 8
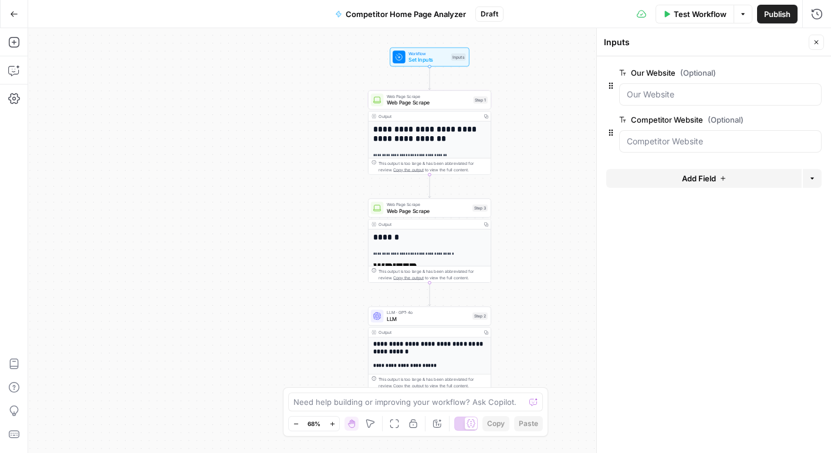
click at [772, 73] on span "edit field" at bounding box center [778, 72] width 26 height 9
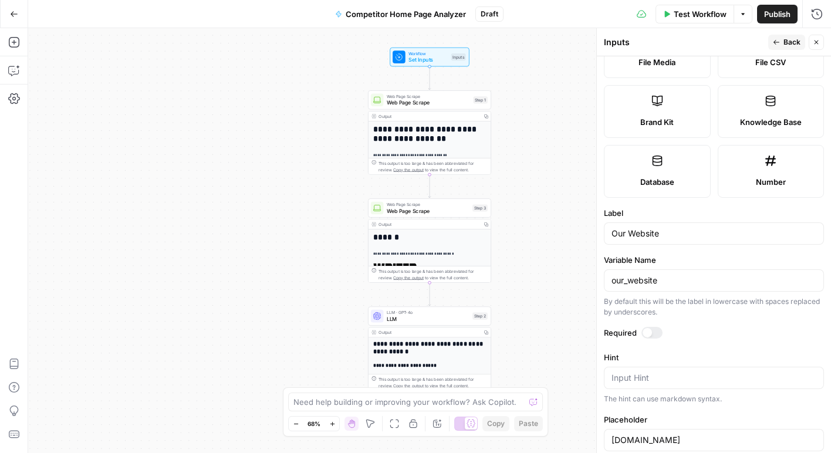
scroll to position [316, 0]
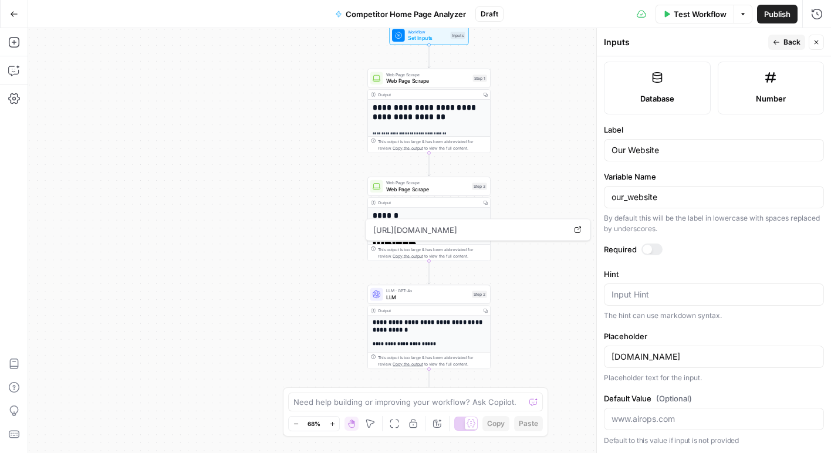
click at [437, 319] on h2 "**********" at bounding box center [429, 326] width 113 height 14
click at [440, 298] on span "LLM" at bounding box center [427, 298] width 83 height 8
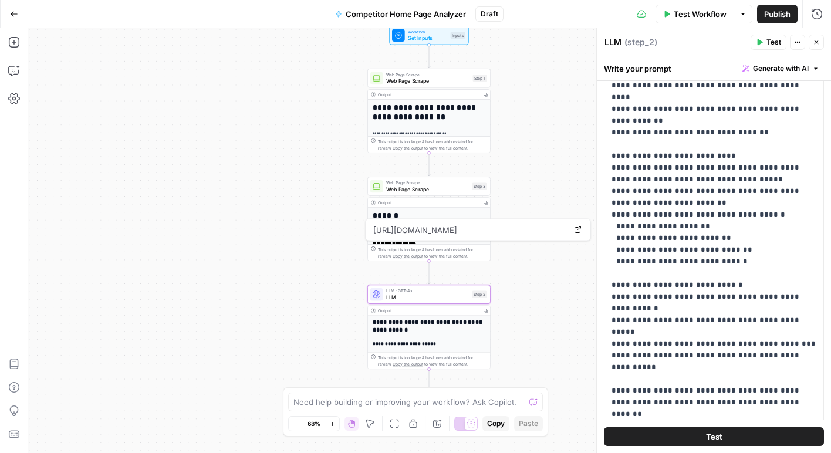
scroll to position [0, 0]
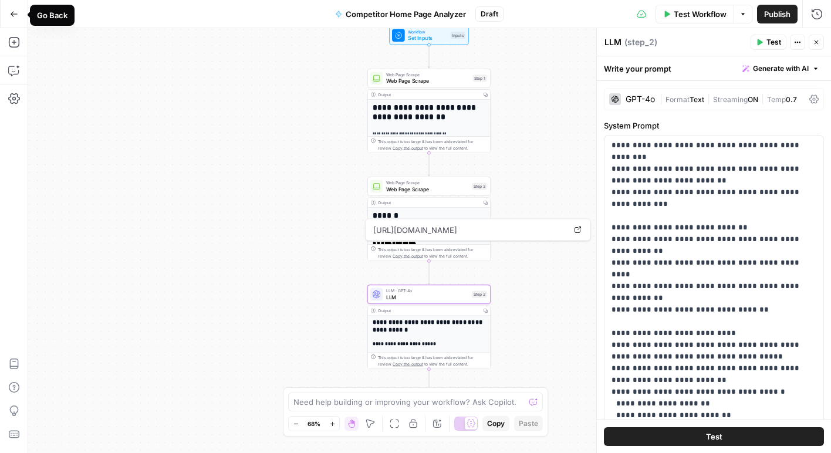
click at [12, 19] on button "Go Back" at bounding box center [14, 14] width 21 height 21
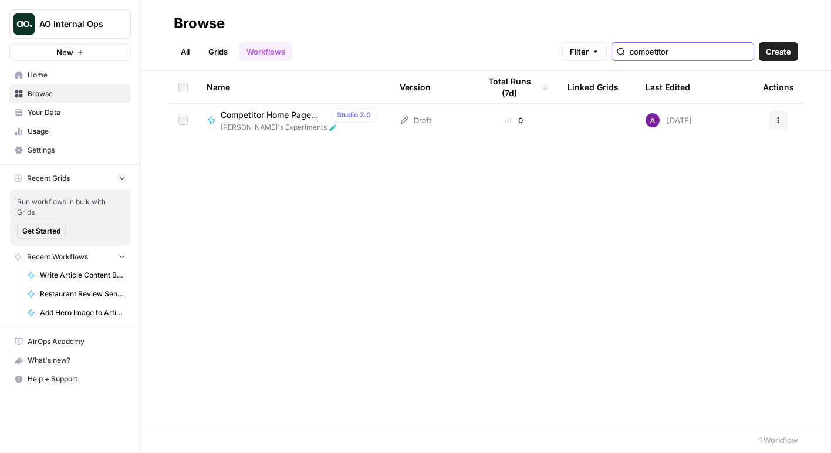
click at [709, 52] on input "competitor" at bounding box center [689, 52] width 119 height 12
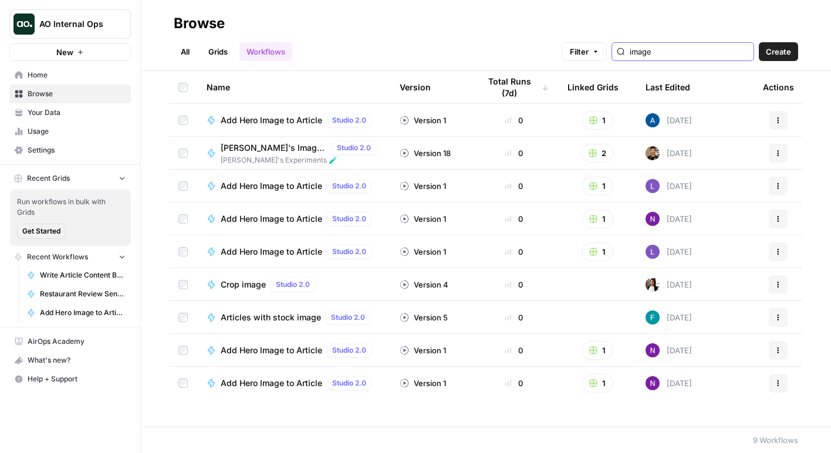
type input "image"
click at [291, 149] on span "Steven's Image Creation Workflow" at bounding box center [274, 148] width 106 height 12
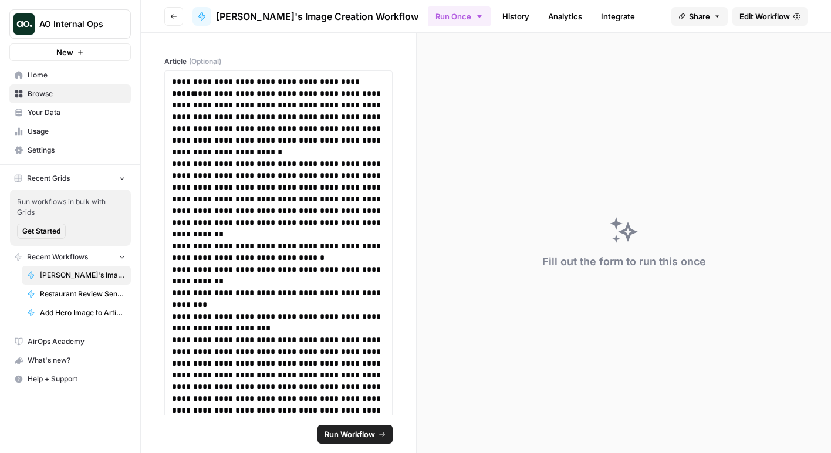
click at [174, 8] on button "Go back" at bounding box center [173, 16] width 19 height 19
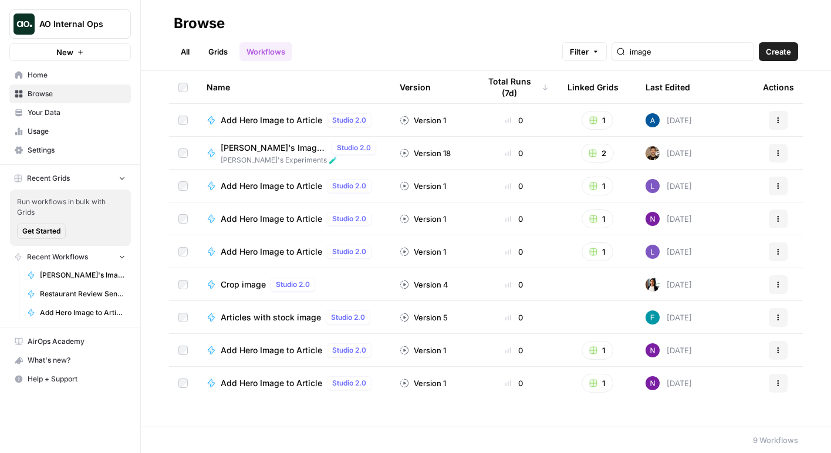
click at [666, 58] on div "image" at bounding box center [683, 51] width 143 height 19
click at [674, 56] on input "image" at bounding box center [689, 52] width 119 height 12
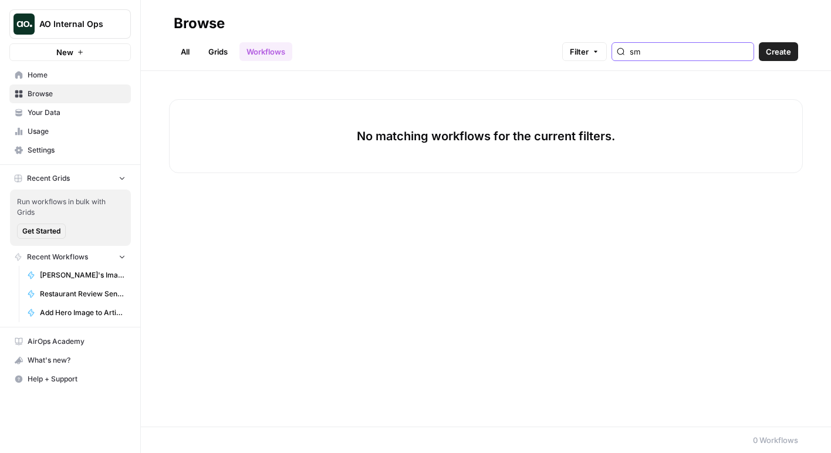
type input "s"
type input "image"
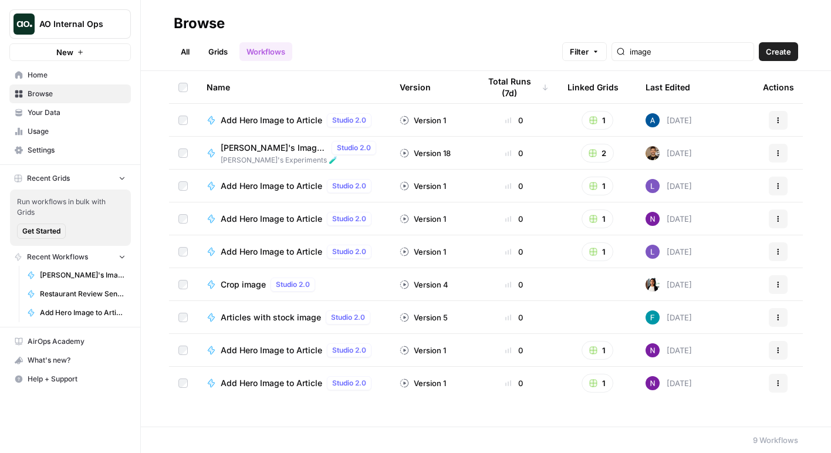
click at [217, 53] on link "Grids" at bounding box center [217, 51] width 33 height 19
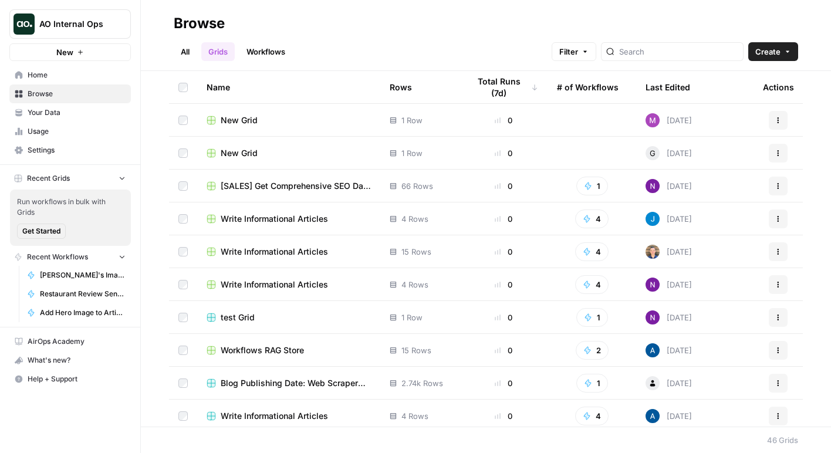
click at [651, 57] on div at bounding box center [672, 51] width 143 height 19
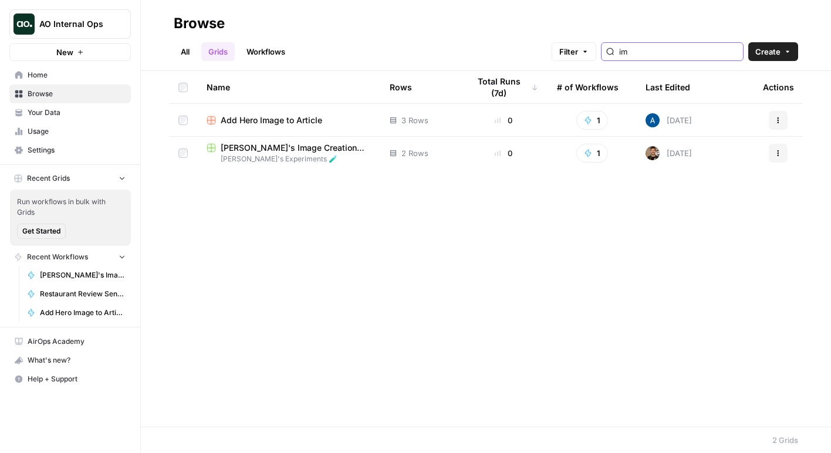
type input "i"
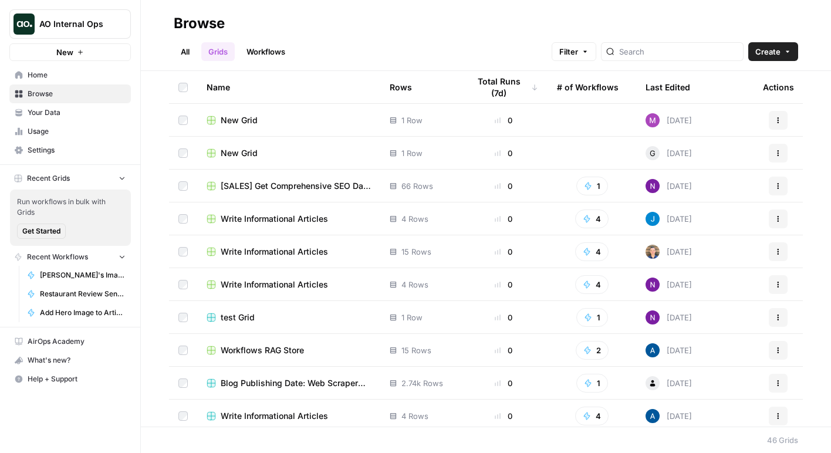
click at [180, 49] on link "All" at bounding box center [185, 51] width 23 height 19
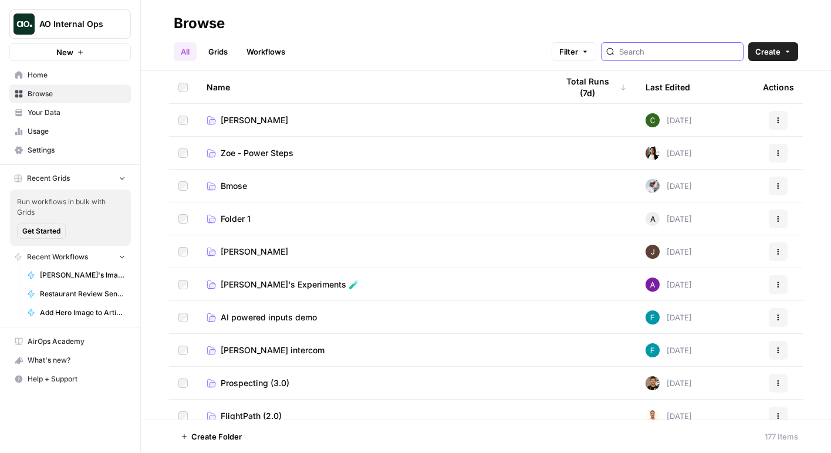
click at [665, 51] on input "search" at bounding box center [678, 52] width 119 height 12
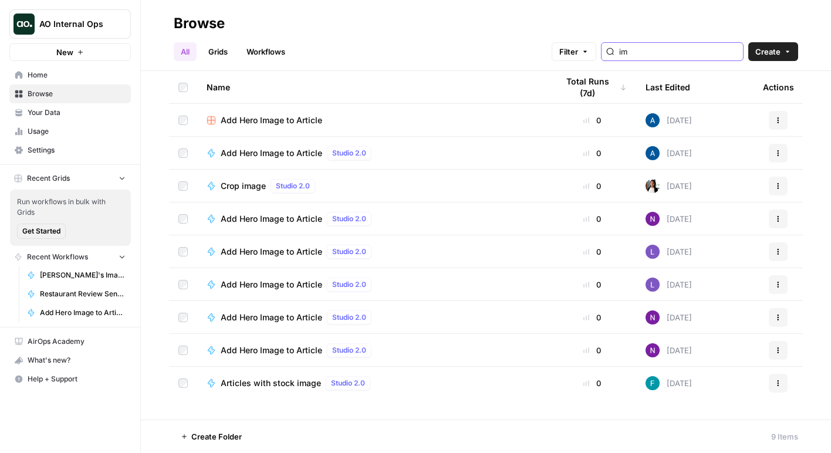
type input "i"
type input "image"
click at [274, 54] on link "Workflows" at bounding box center [266, 51] width 53 height 19
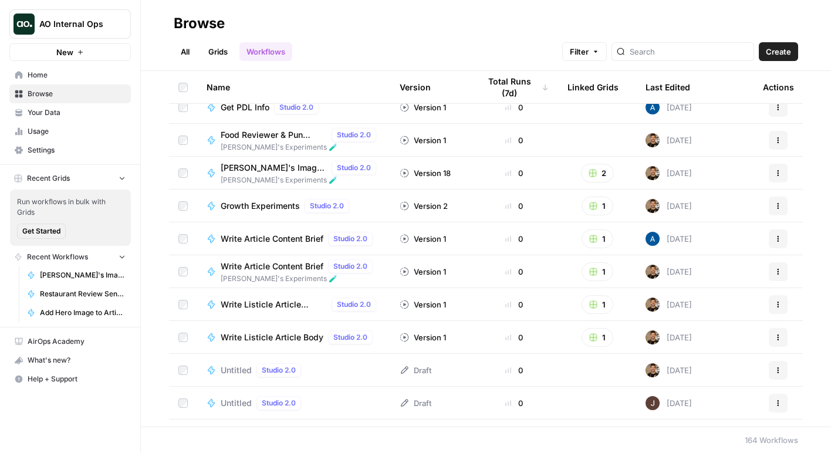
scroll to position [593, 0]
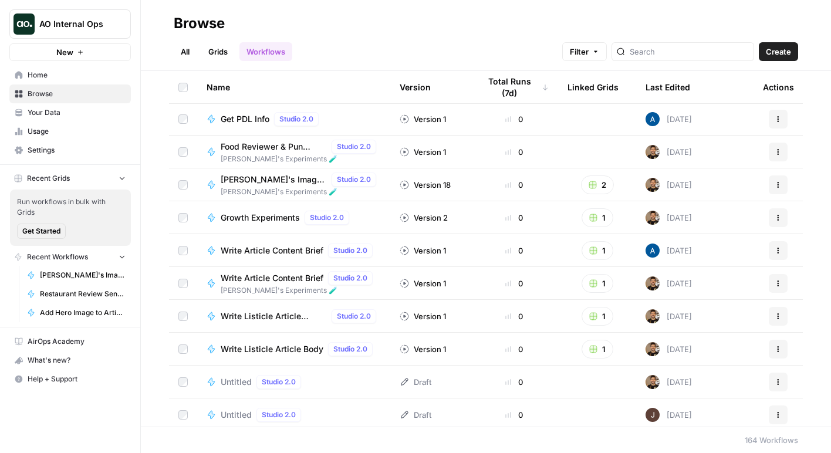
click at [298, 182] on span "Steven's Image Creation Workflow" at bounding box center [274, 180] width 106 height 12
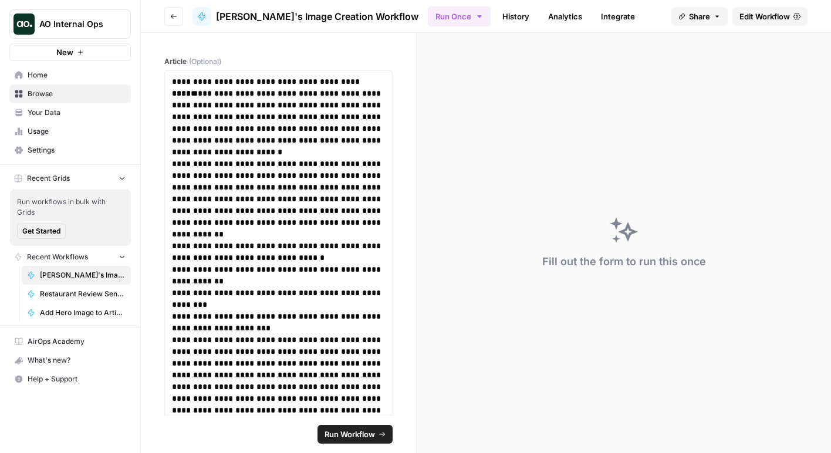
click at [746, 16] on span "Edit Workflow" at bounding box center [765, 17] width 50 height 12
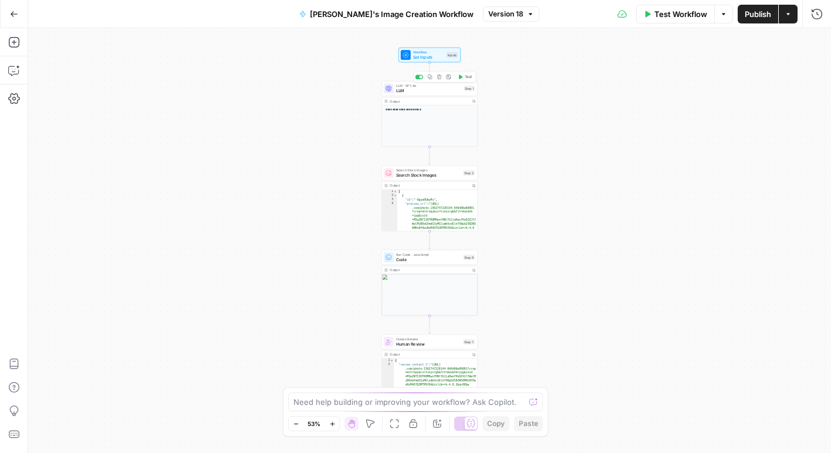
click at [447, 92] on span "LLM" at bounding box center [428, 90] width 65 height 6
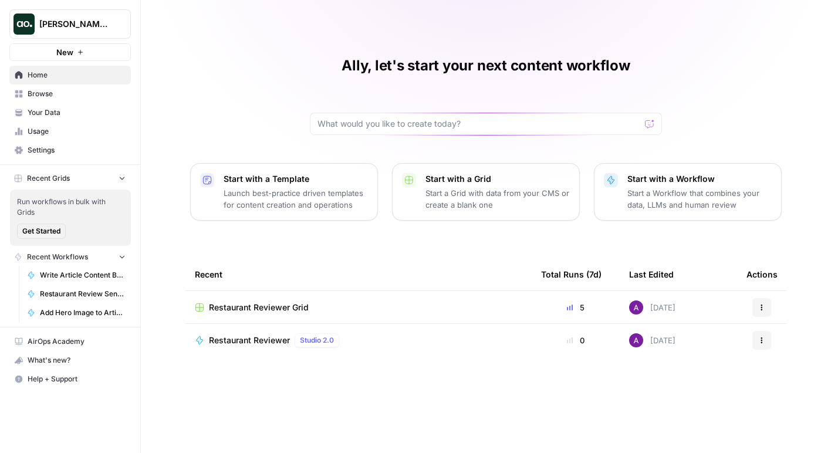
click at [243, 307] on span "Restaurant Reviewer Grid" at bounding box center [259, 308] width 100 height 12
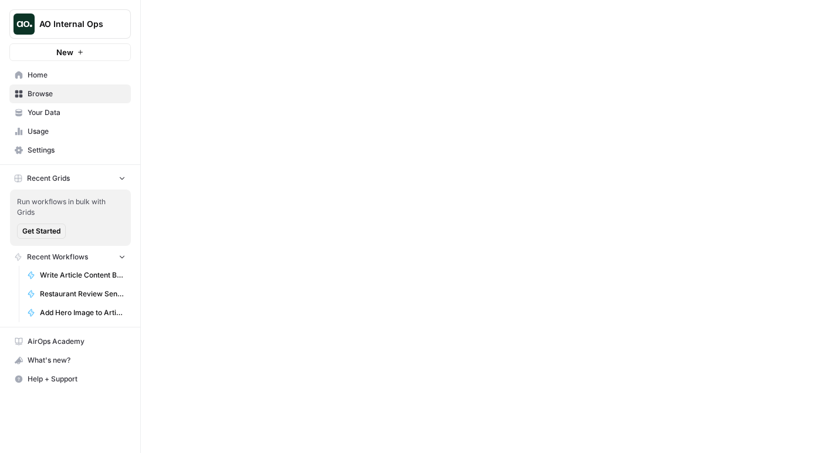
click at [49, 26] on span "AO Internal Ops" at bounding box center [74, 24] width 71 height 12
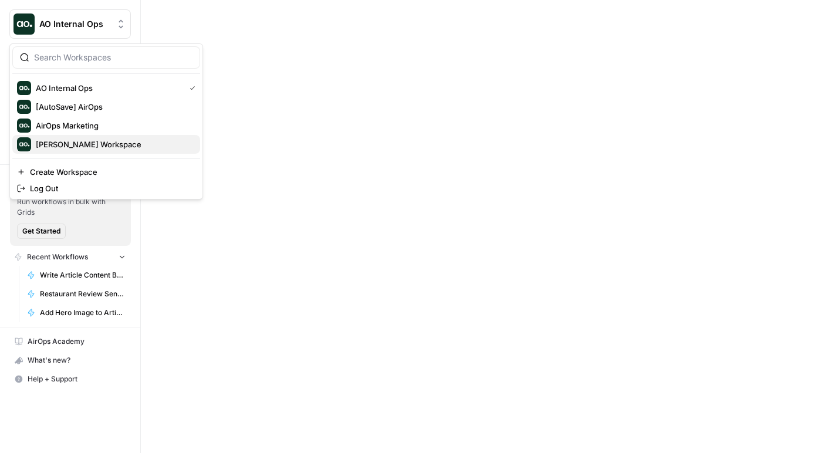
click at [61, 142] on span "[PERSON_NAME] Workspace" at bounding box center [113, 145] width 155 height 12
